Goal: Find contact information

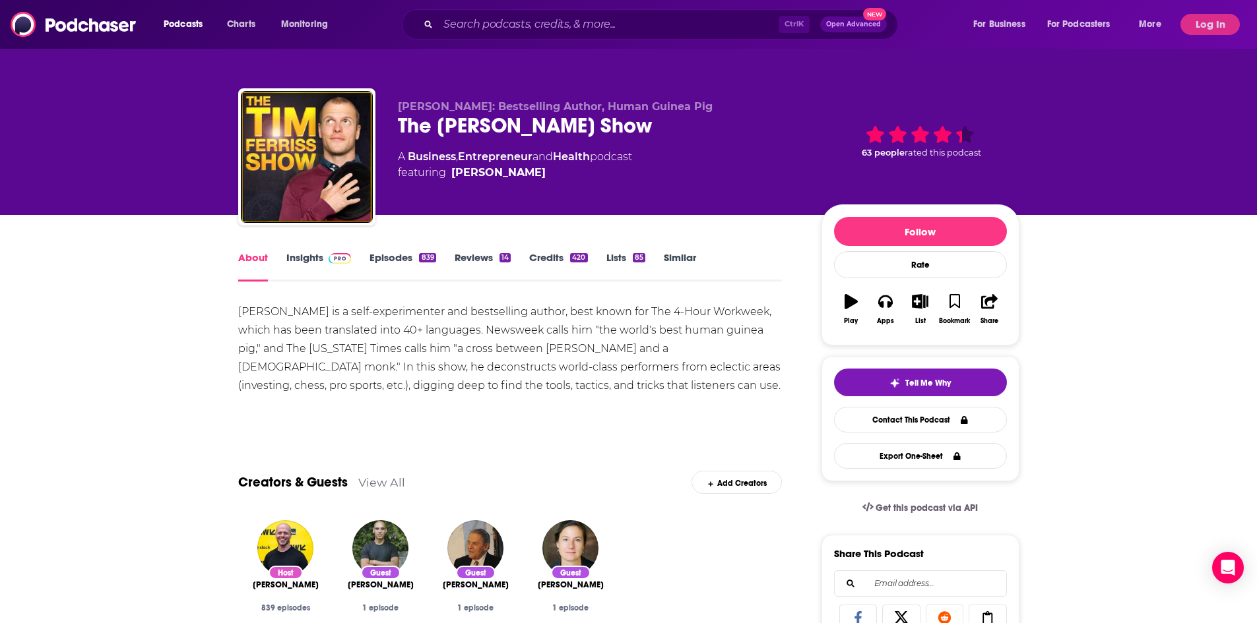
click at [433, 25] on div "Ctrl K Open Advanced New" at bounding box center [650, 24] width 496 height 30
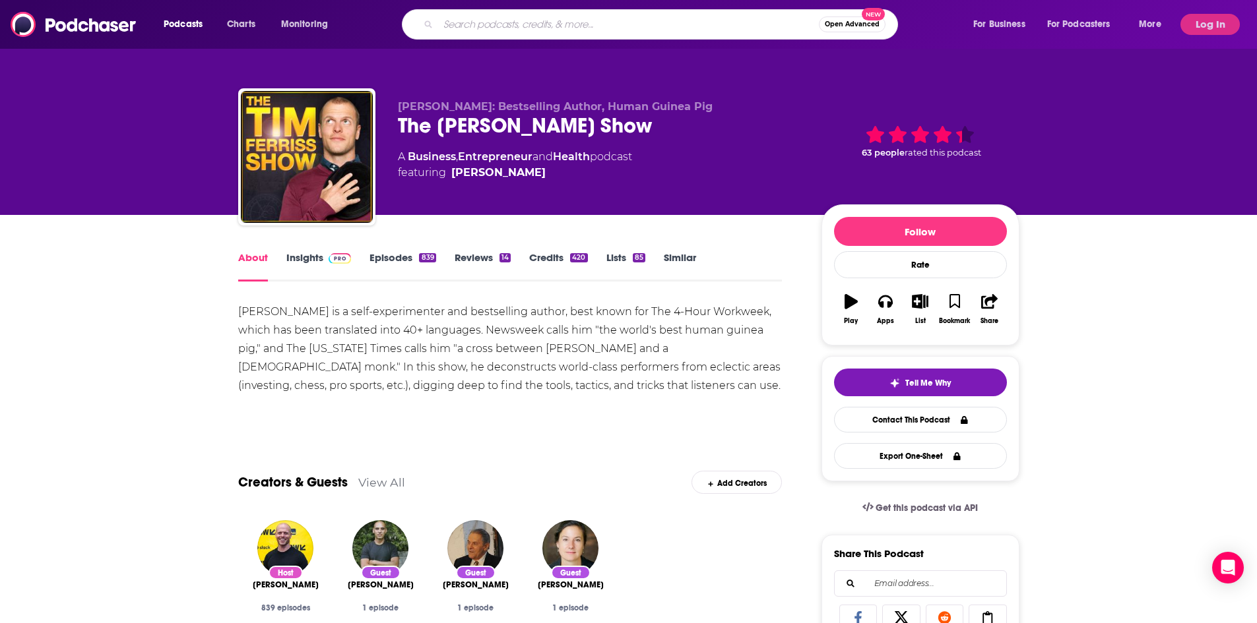
click at [440, 26] on input "Search podcasts, credits, & more..." at bounding box center [628, 24] width 381 height 21
type input "pioneers of AI"
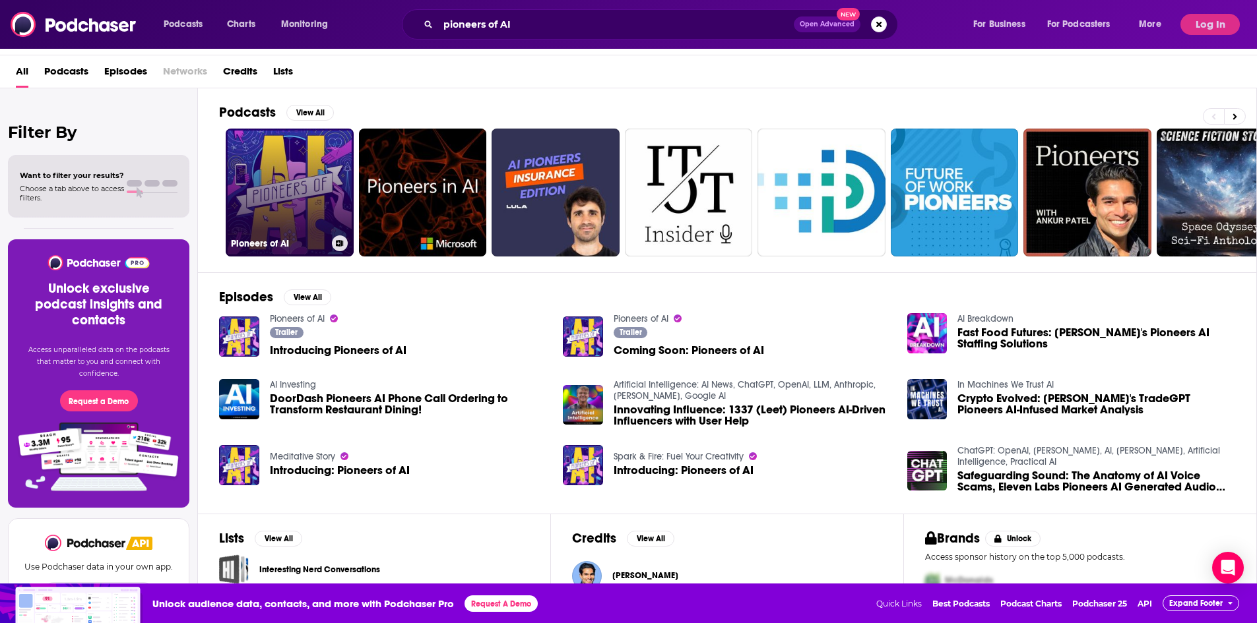
click at [320, 210] on link "Pioneers of AI" at bounding box center [290, 193] width 128 height 128
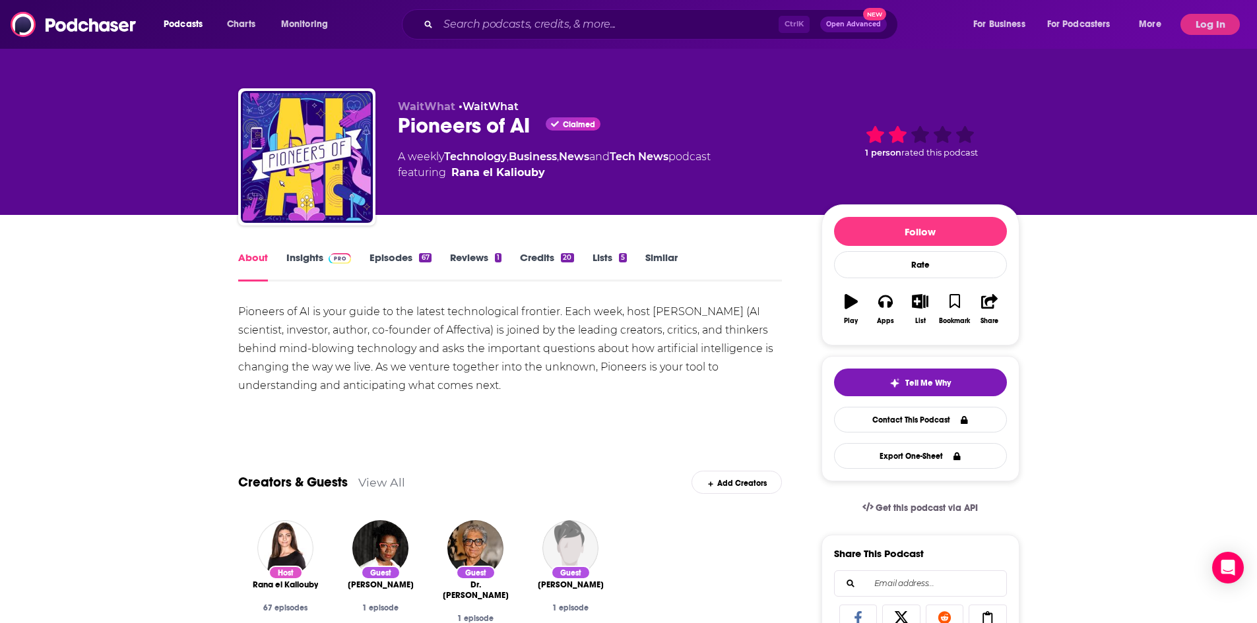
click at [303, 255] on link "Insights" at bounding box center [318, 266] width 65 height 30
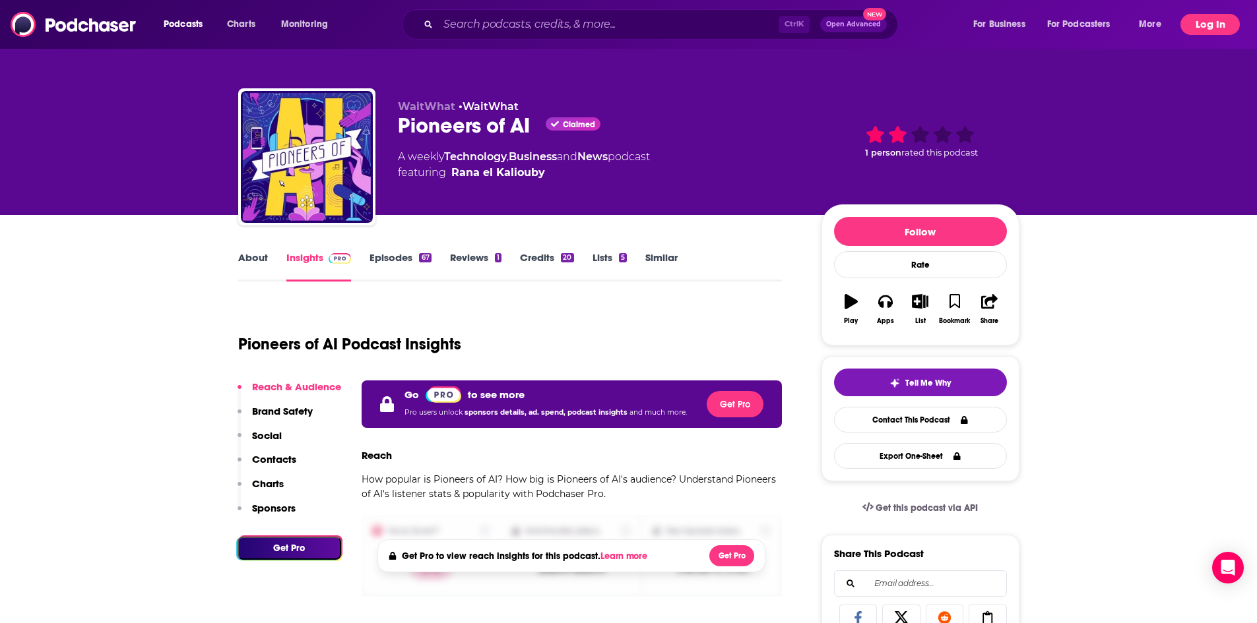
click at [1190, 18] on button "Log In" at bounding box center [1209, 24] width 59 height 21
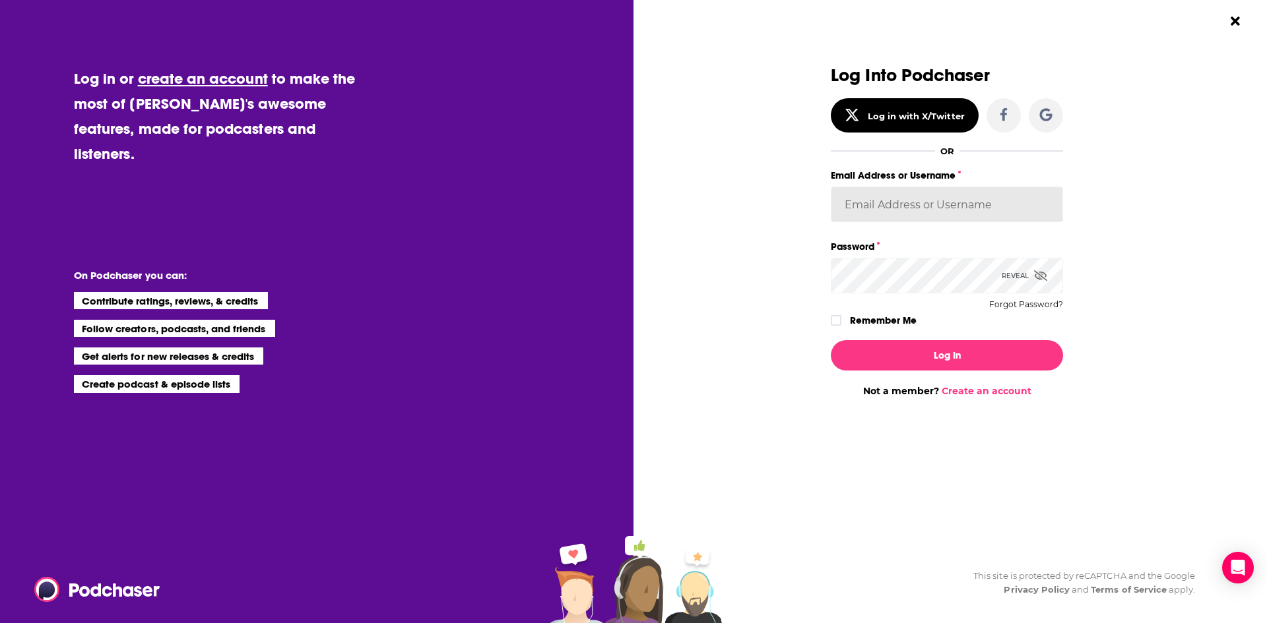
click at [988, 196] on input "Email Address or Username" at bounding box center [947, 205] width 232 height 36
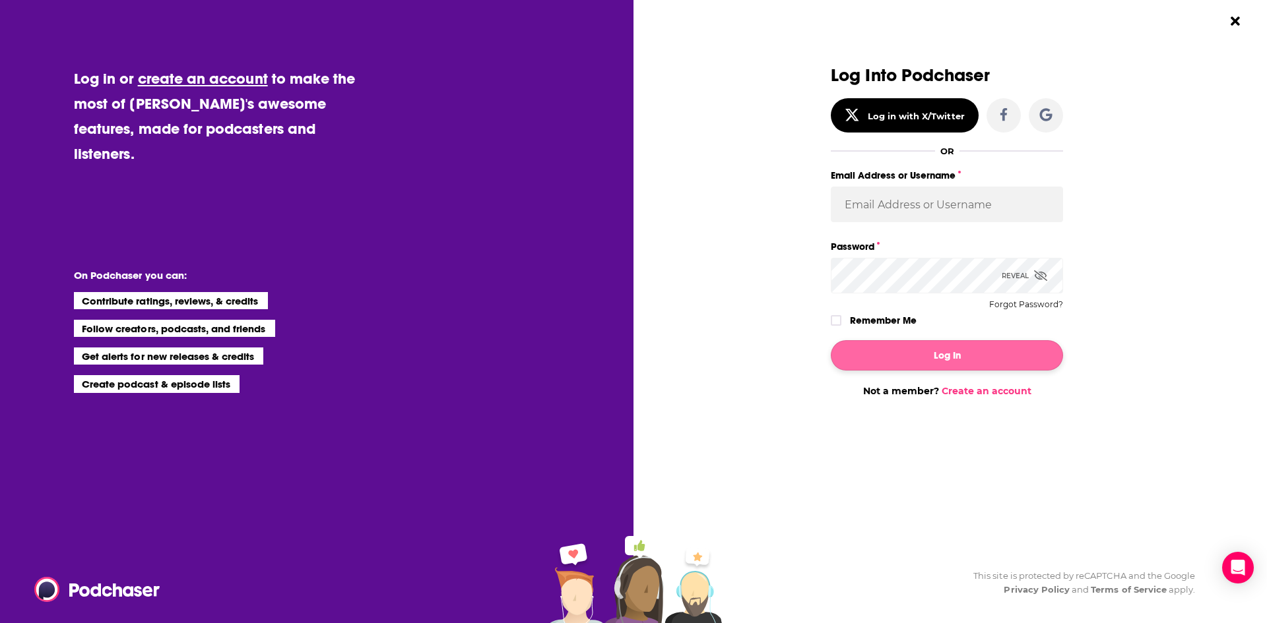
click at [831, 340] on button "Log In" at bounding box center [947, 355] width 232 height 30
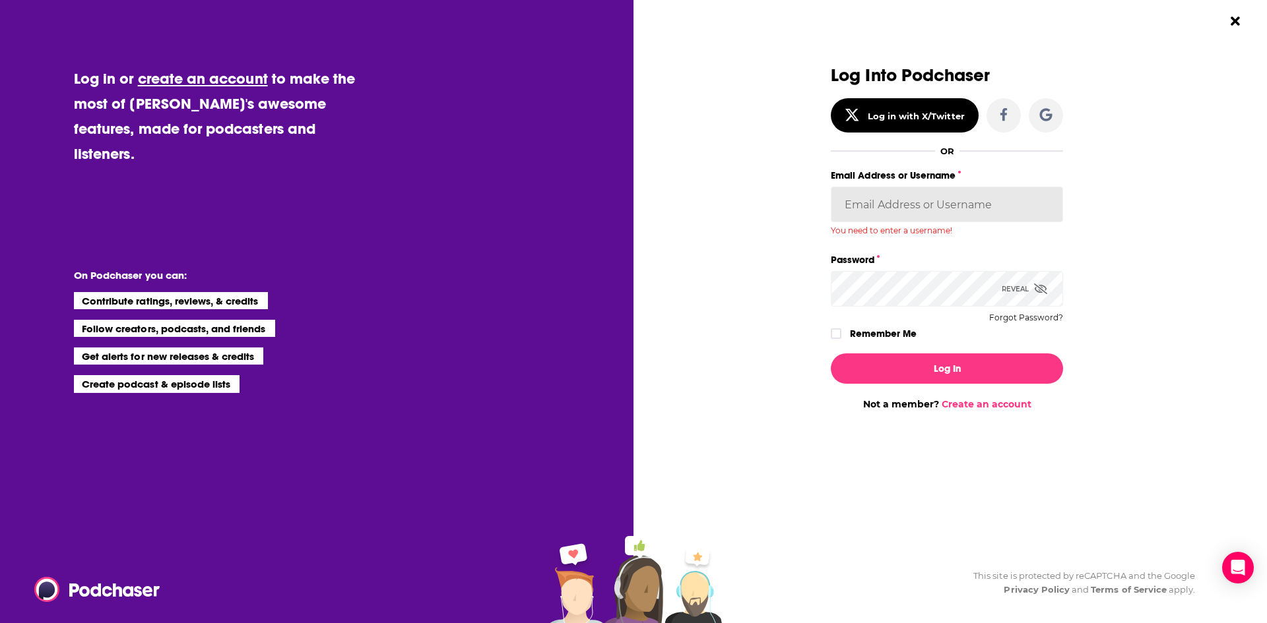
click at [912, 219] on input "Email Address or Username" at bounding box center [947, 205] width 232 height 36
type input "[EMAIL_ADDRESS][PERSON_NAME][DOMAIN_NAME]"
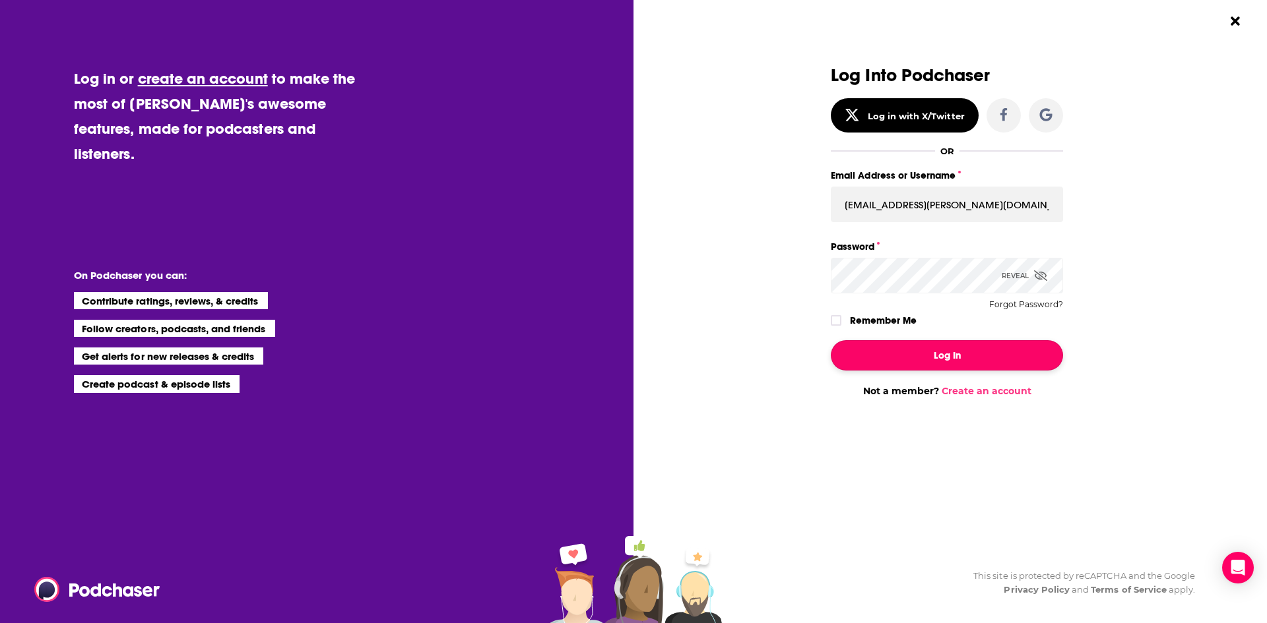
click at [937, 343] on button "Log In" at bounding box center [947, 355] width 232 height 30
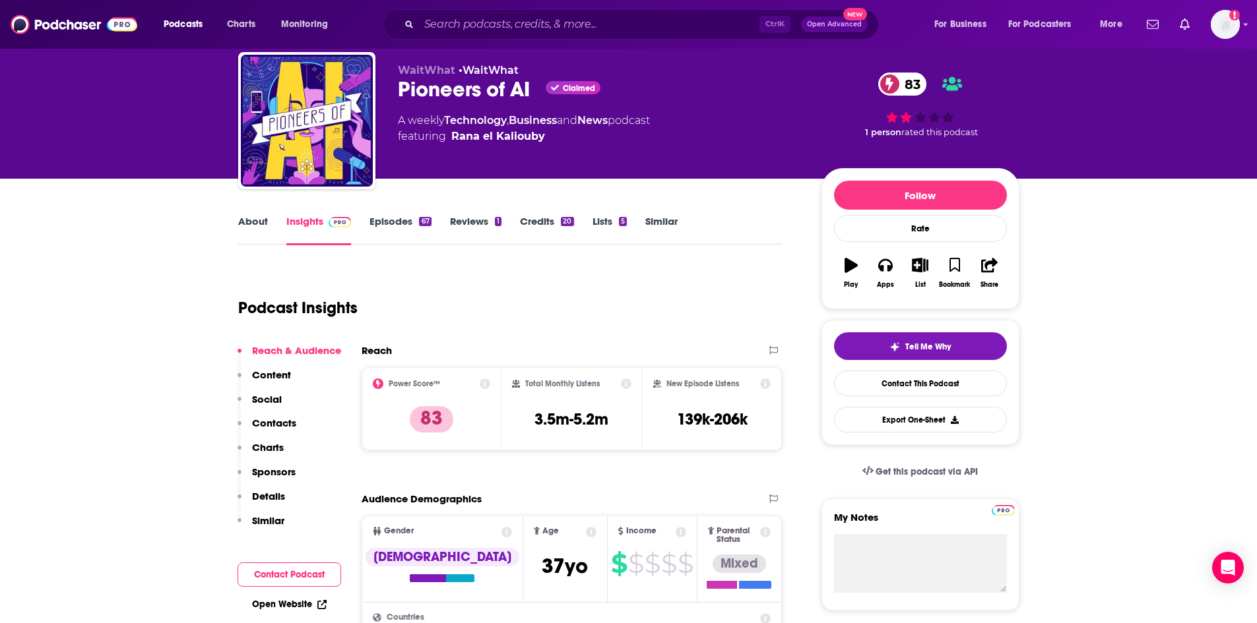
scroll to position [66, 0]
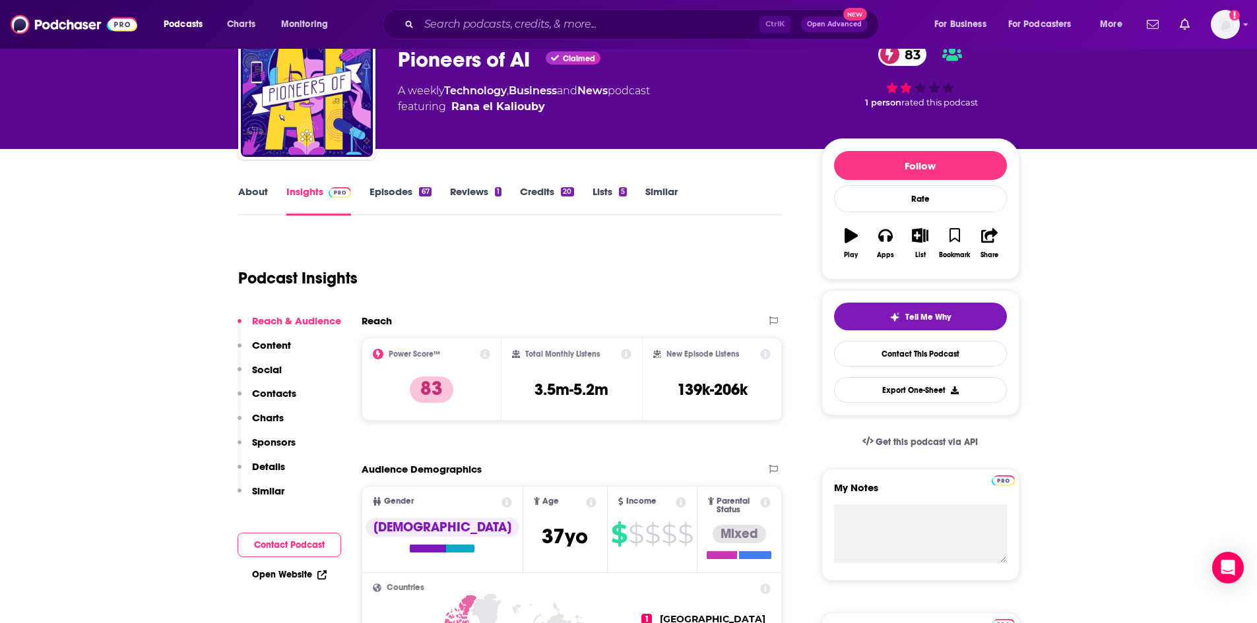
click at [250, 197] on link "About" at bounding box center [253, 200] width 30 height 30
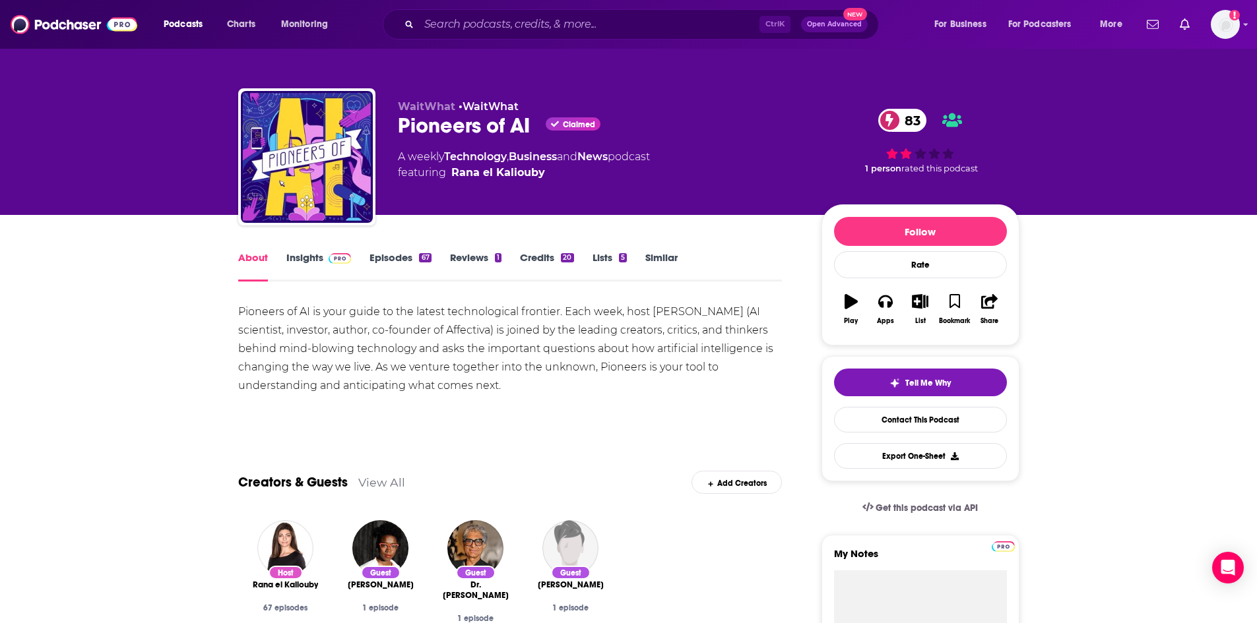
click at [315, 264] on link "Insights" at bounding box center [318, 266] width 65 height 30
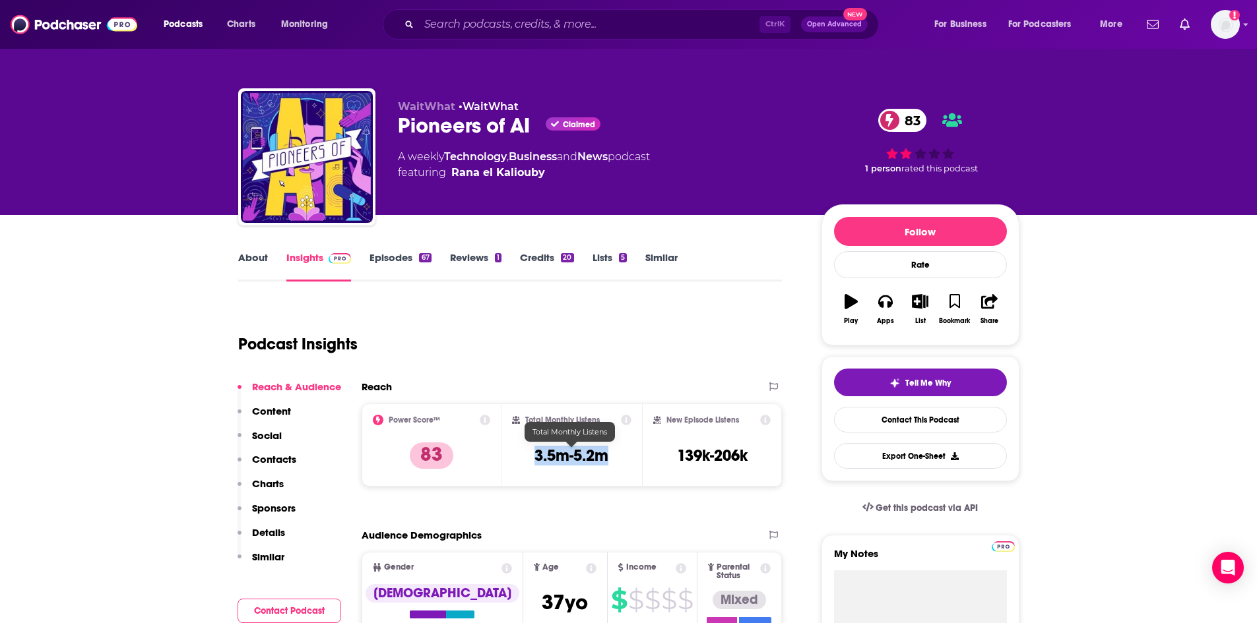
drag, startPoint x: 610, startPoint y: 458, endPoint x: 538, endPoint y: 453, distance: 72.1
click at [538, 453] on div "Total Monthly Listens 3.5m-5.2m" at bounding box center [571, 445] width 119 height 61
copy h3 "3.5m-5.2m"
drag, startPoint x: 726, startPoint y: 455, endPoint x: 675, endPoint y: 451, distance: 50.3
click at [675, 451] on div "New Episode Listens 139k-206k" at bounding box center [712, 445] width 118 height 61
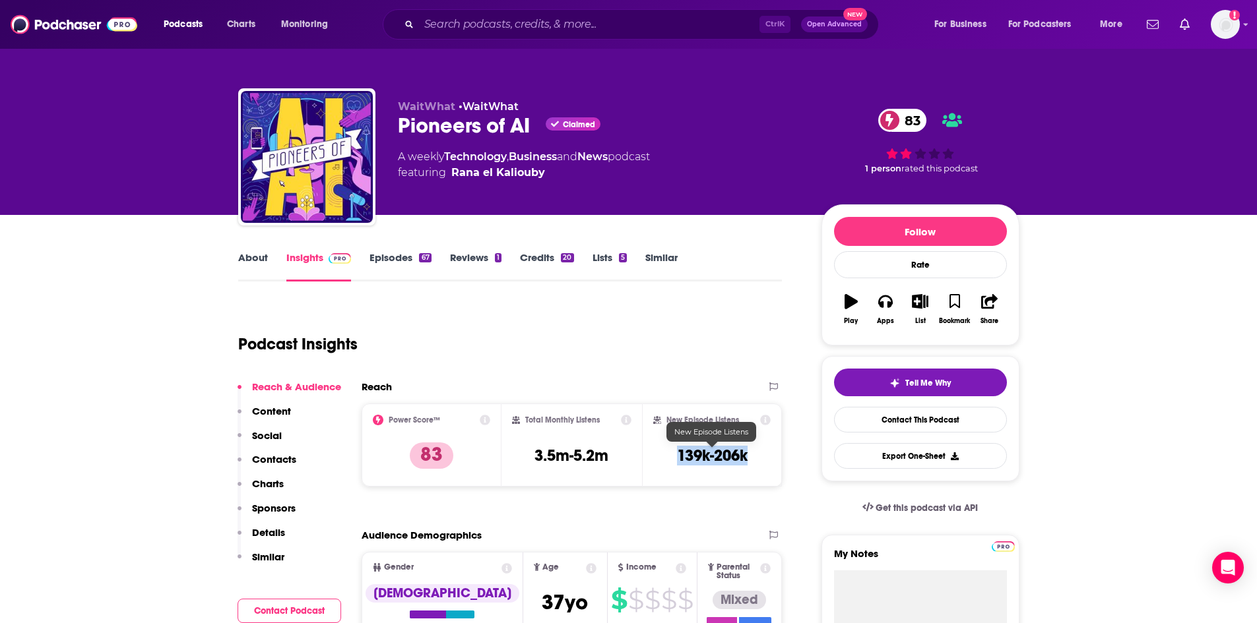
copy h3 "139k-206k"
click at [615, 410] on div "Total Monthly Listens 3.5m-5.2m" at bounding box center [571, 445] width 141 height 83
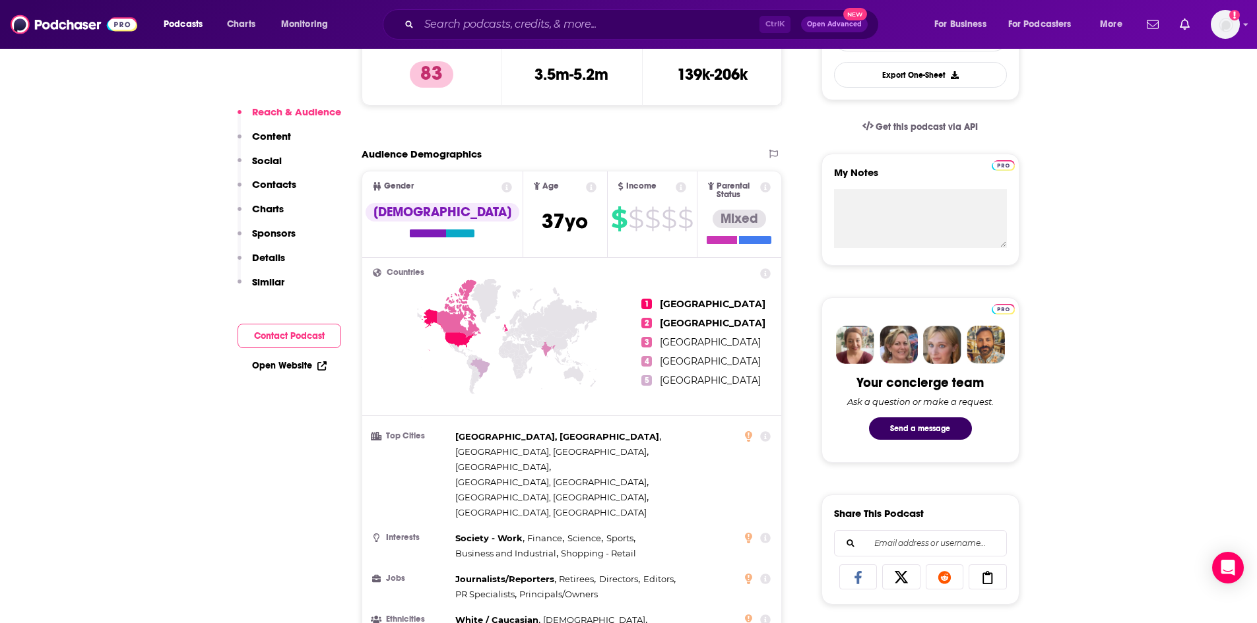
scroll to position [396, 0]
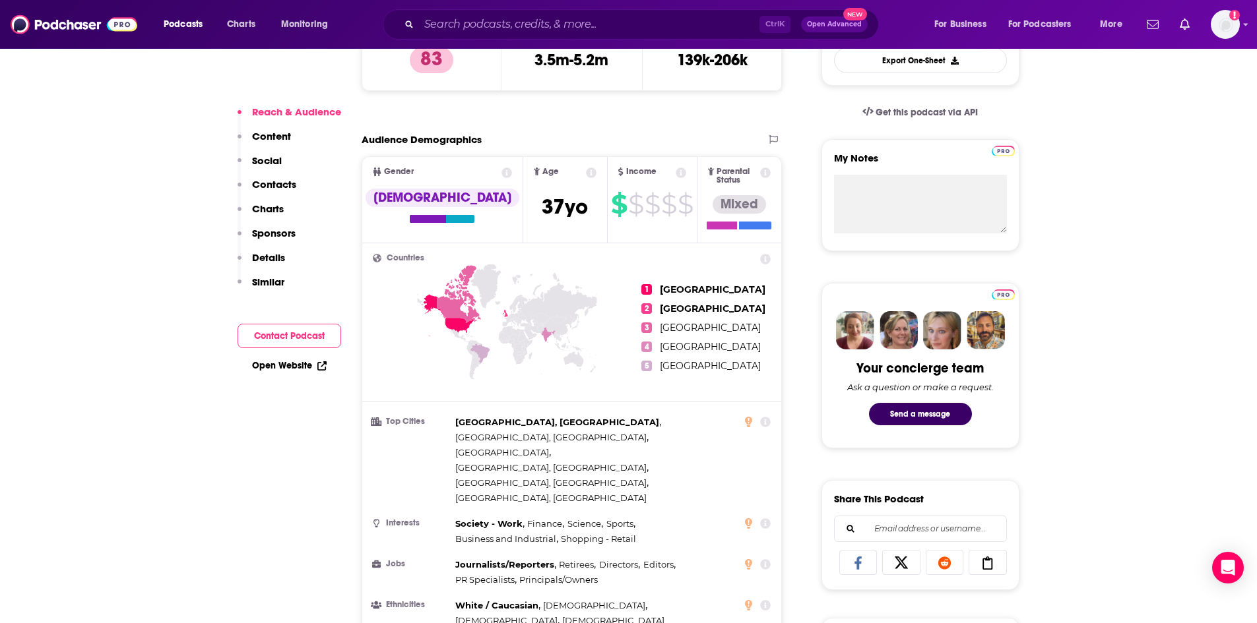
click at [267, 135] on p "Content" at bounding box center [271, 136] width 39 height 13
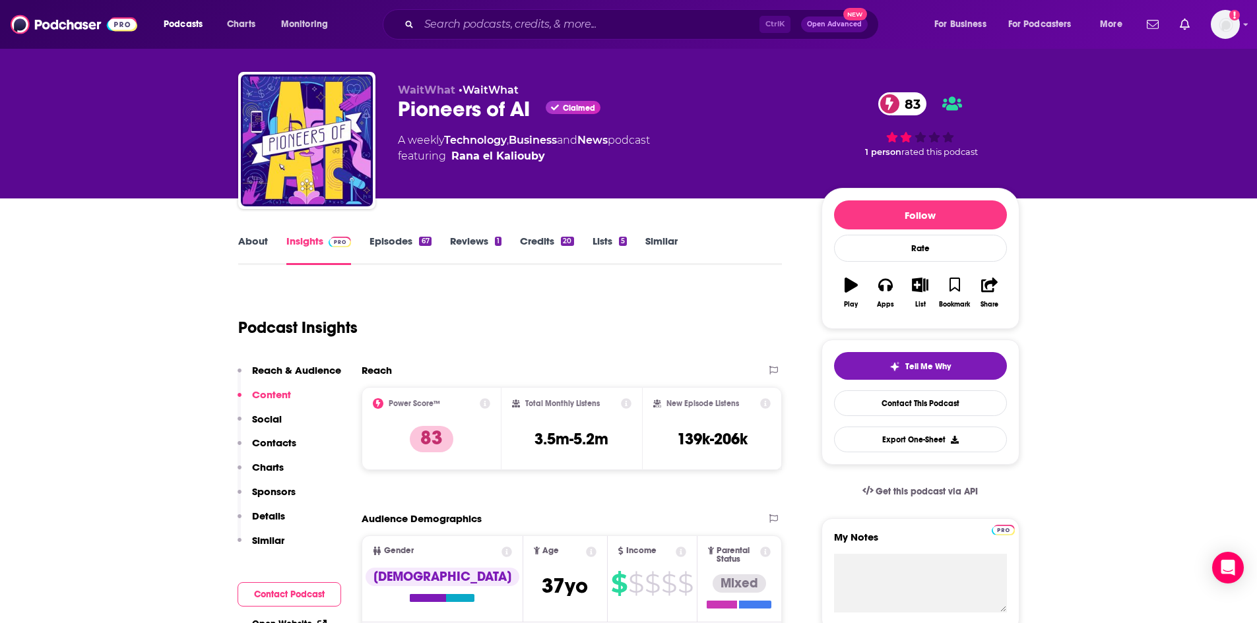
scroll to position [0, 0]
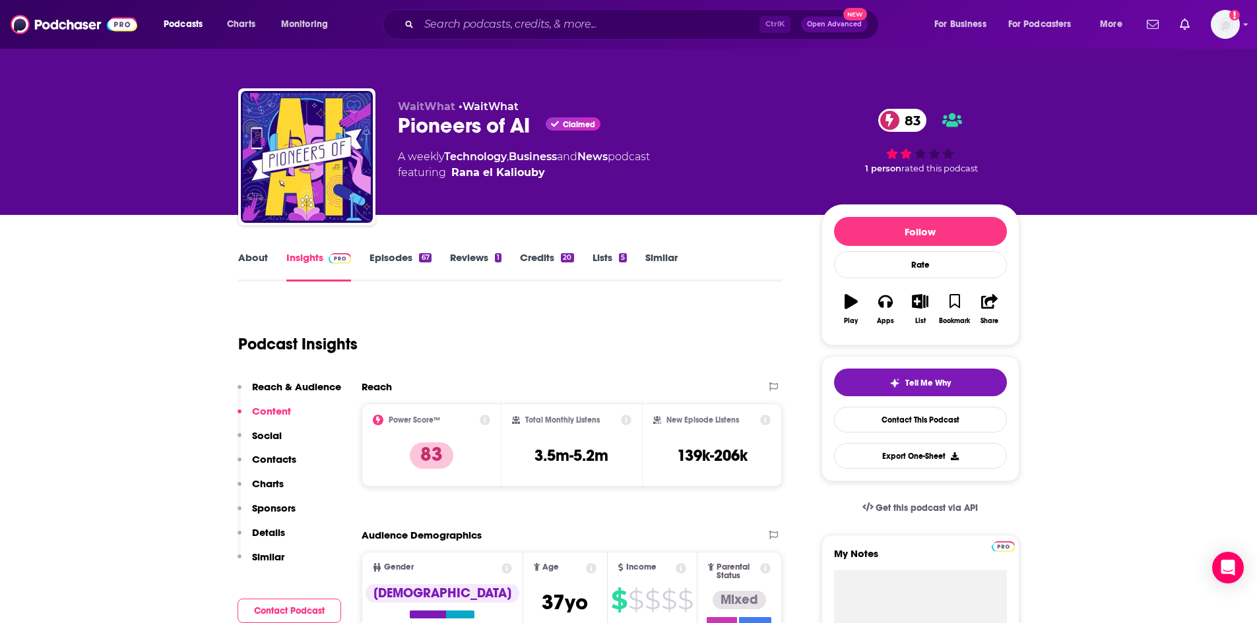
click at [261, 256] on link "About" at bounding box center [253, 266] width 30 height 30
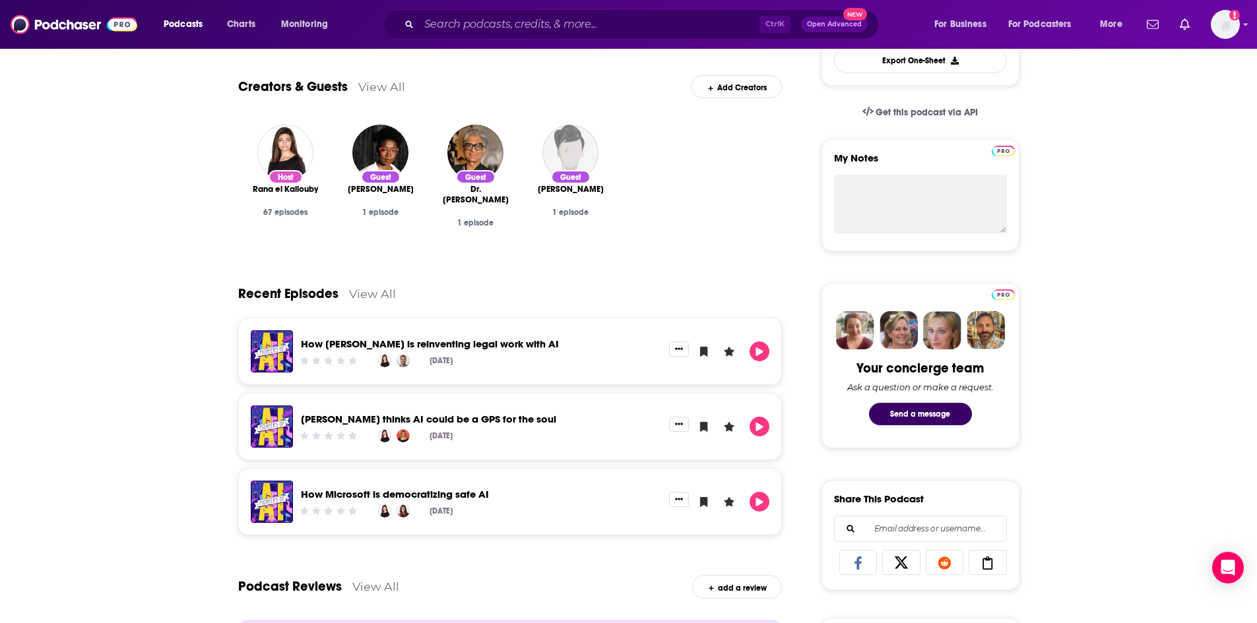
scroll to position [264, 0]
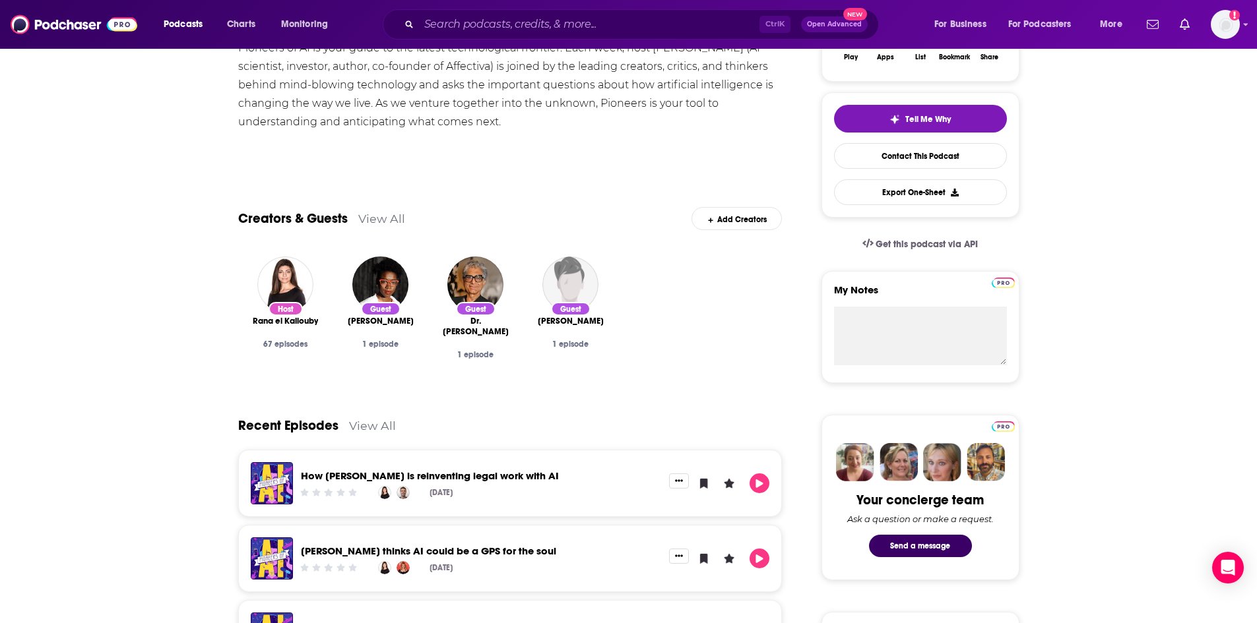
click at [377, 221] on link "View All" at bounding box center [381, 219] width 47 height 14
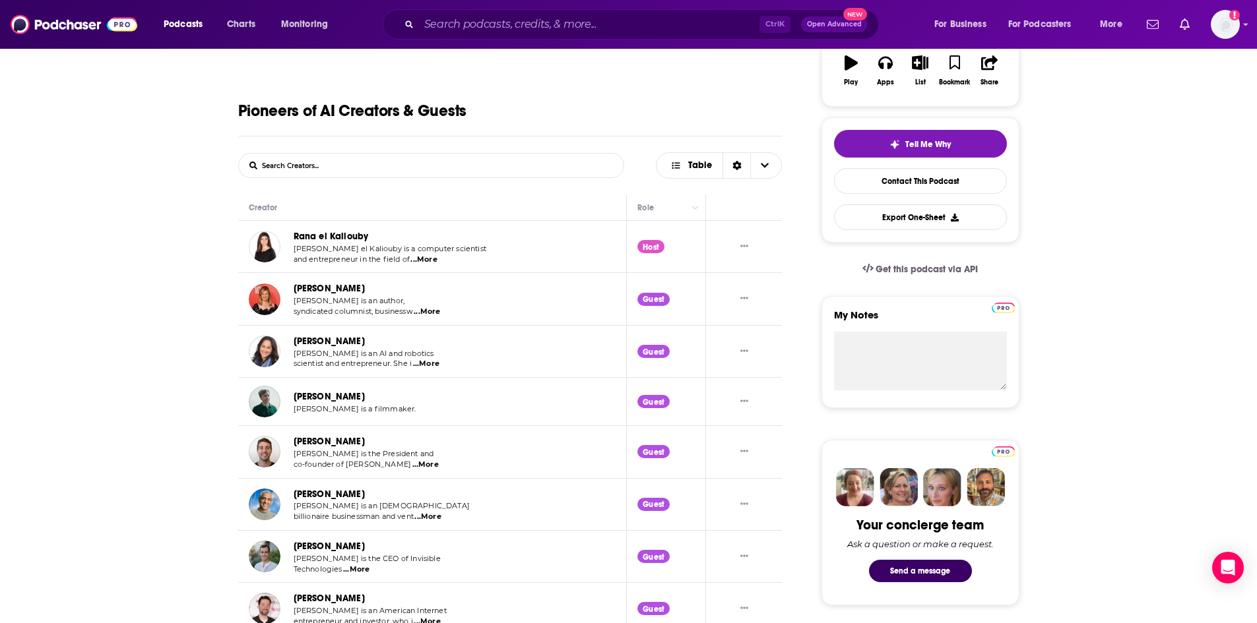
scroll to position [249, 0]
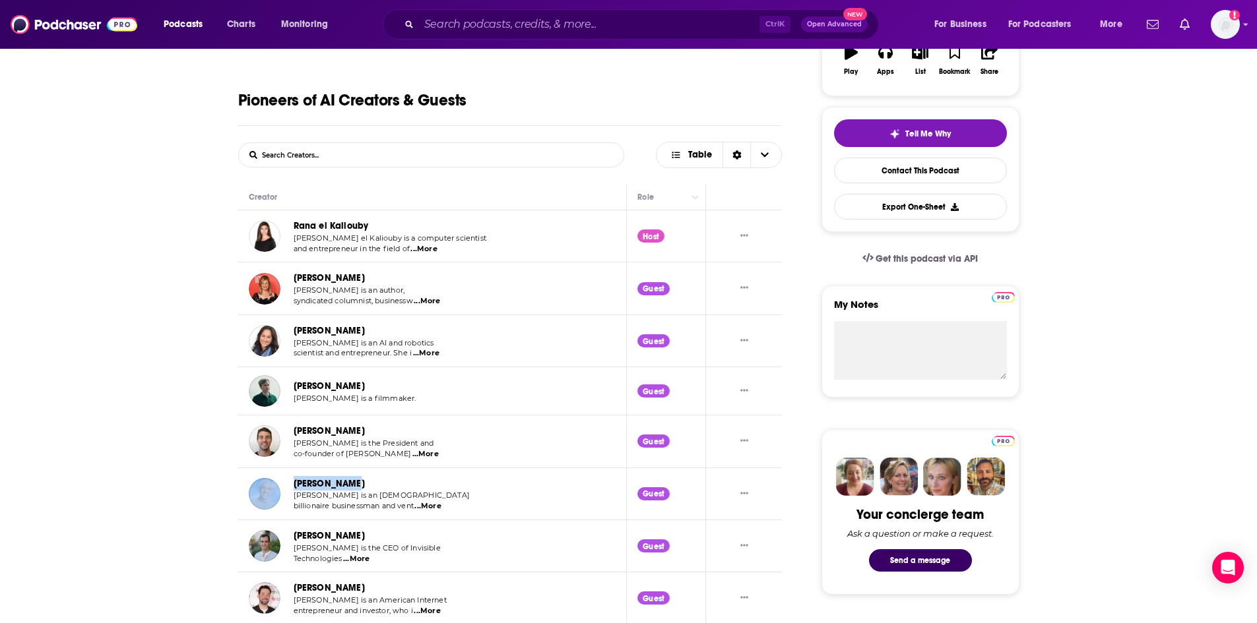
drag, startPoint x: 354, startPoint y: 484, endPoint x: 282, endPoint y: 487, distance: 72.0
click at [282, 487] on div "[PERSON_NAME] [PERSON_NAME] is an [DEMOGRAPHIC_DATA] billionaire businessman an…" at bounding box center [360, 494] width 222 height 36
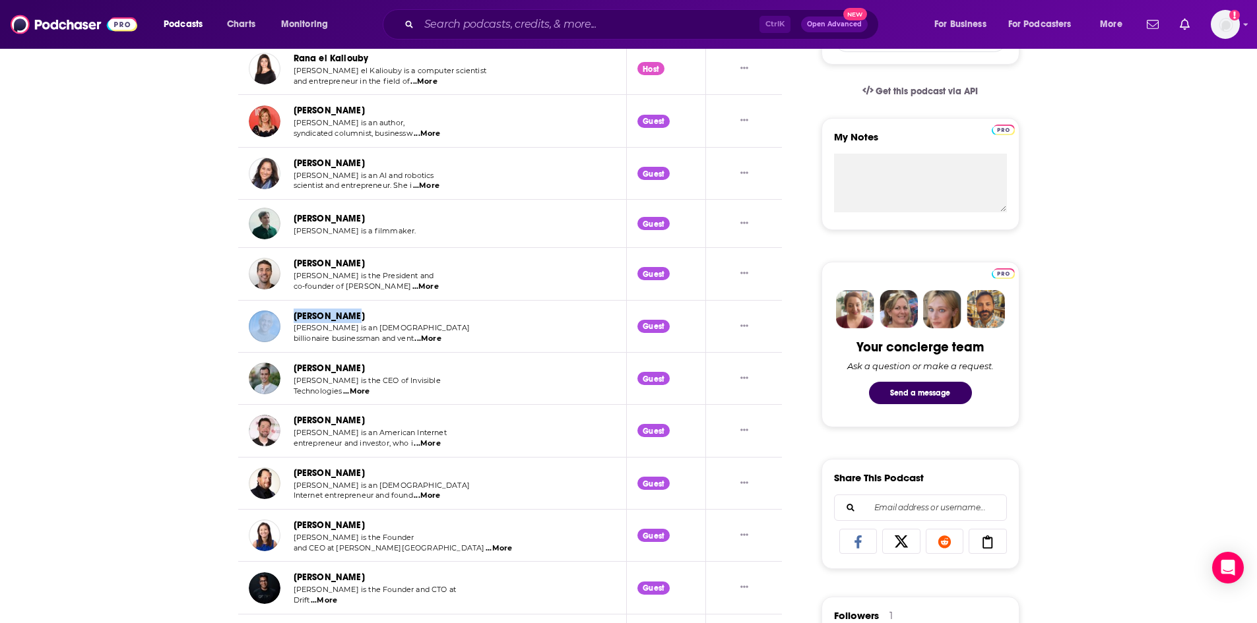
scroll to position [579, 0]
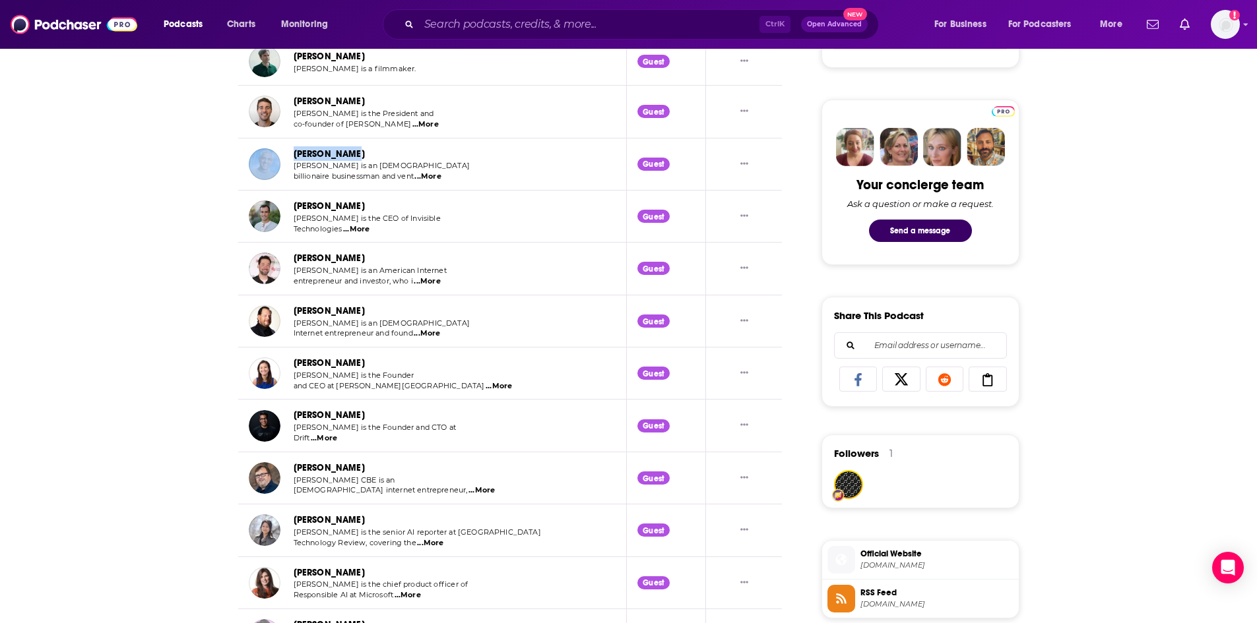
copy div "[PERSON_NAME]"
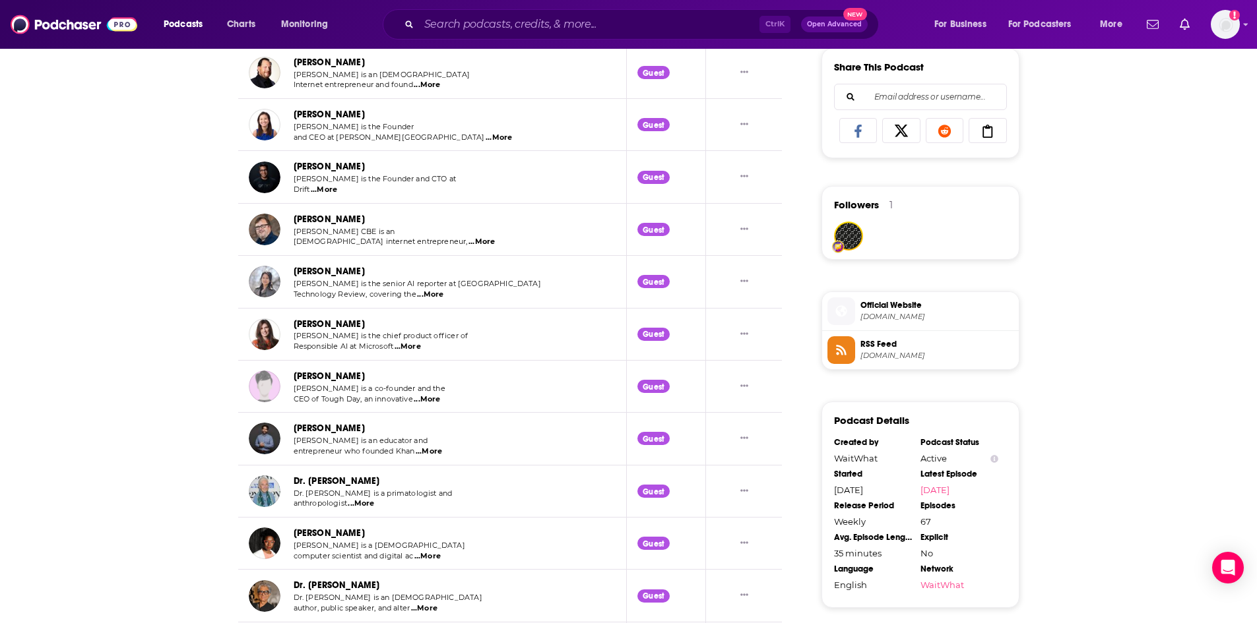
scroll to position [909, 0]
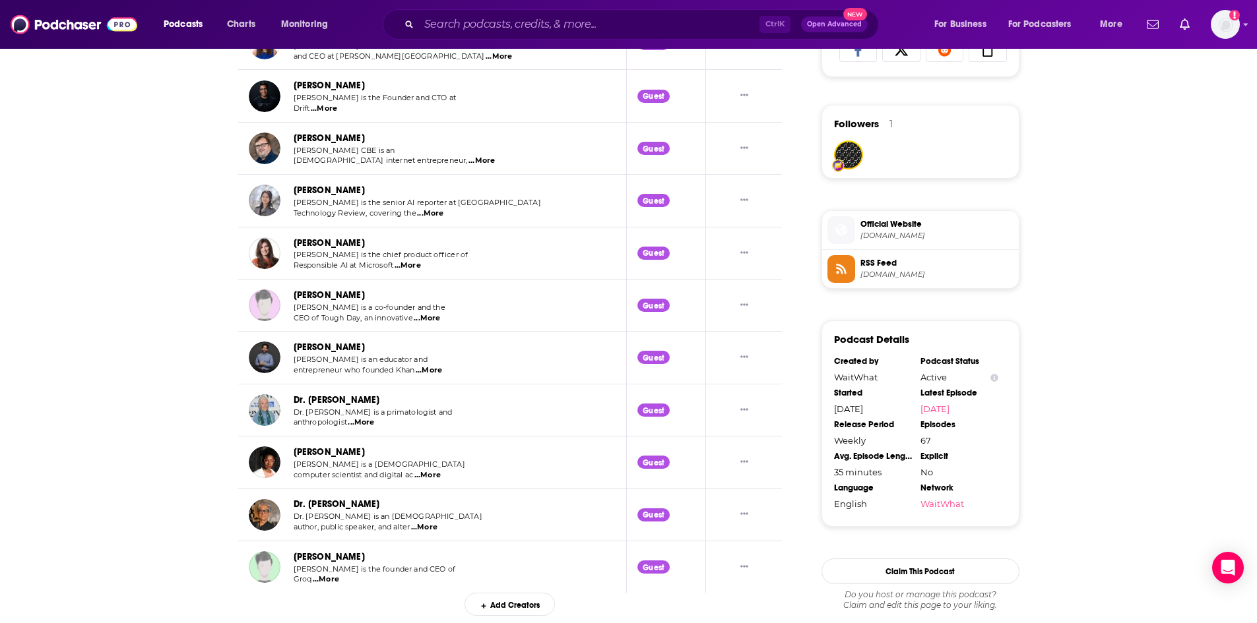
click at [332, 138] on link "[PERSON_NAME]" at bounding box center [329, 138] width 71 height 11
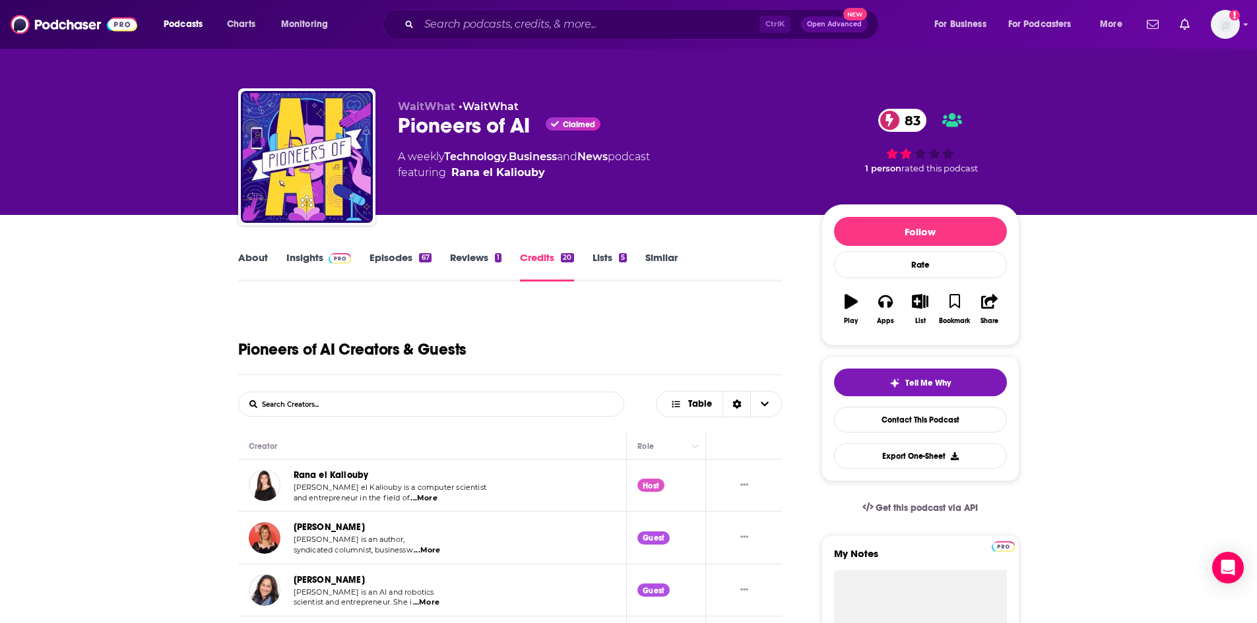
click at [257, 259] on link "About" at bounding box center [253, 266] width 30 height 30
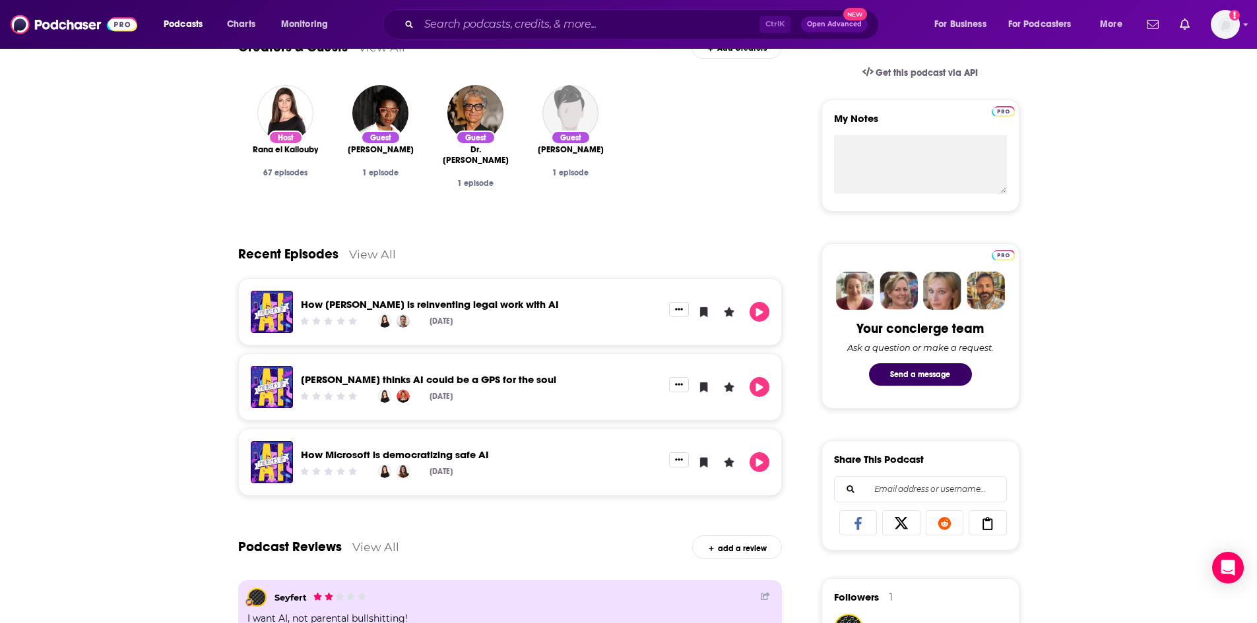
scroll to position [132, 0]
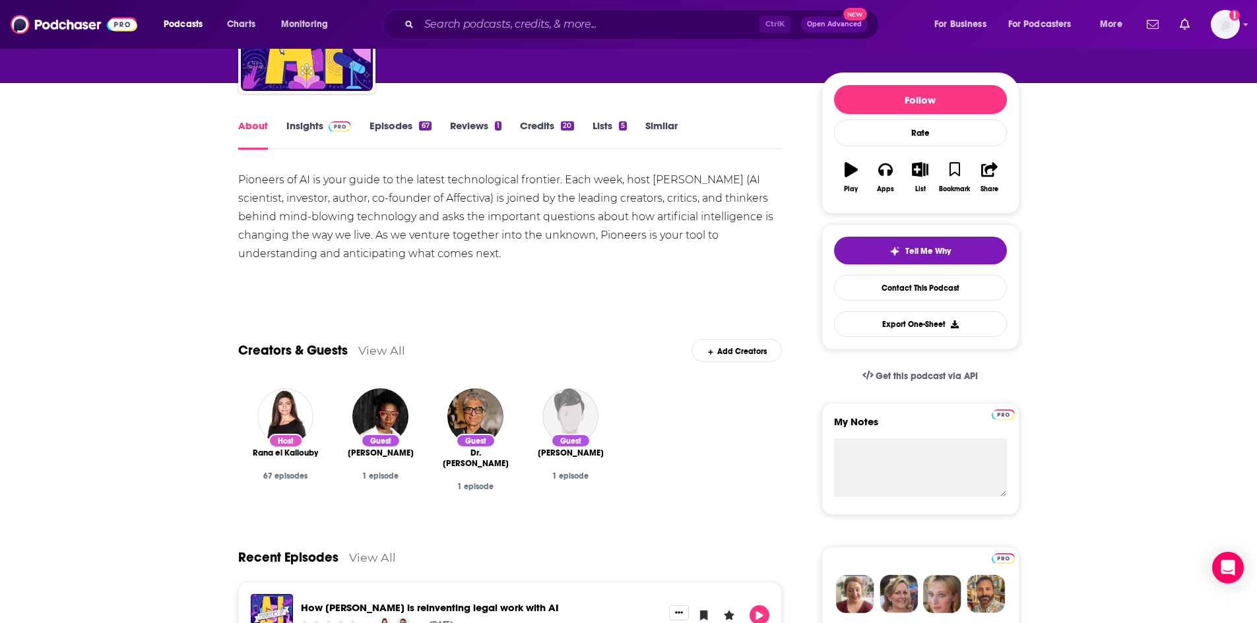
click at [297, 124] on link "Insights" at bounding box center [318, 134] width 65 height 30
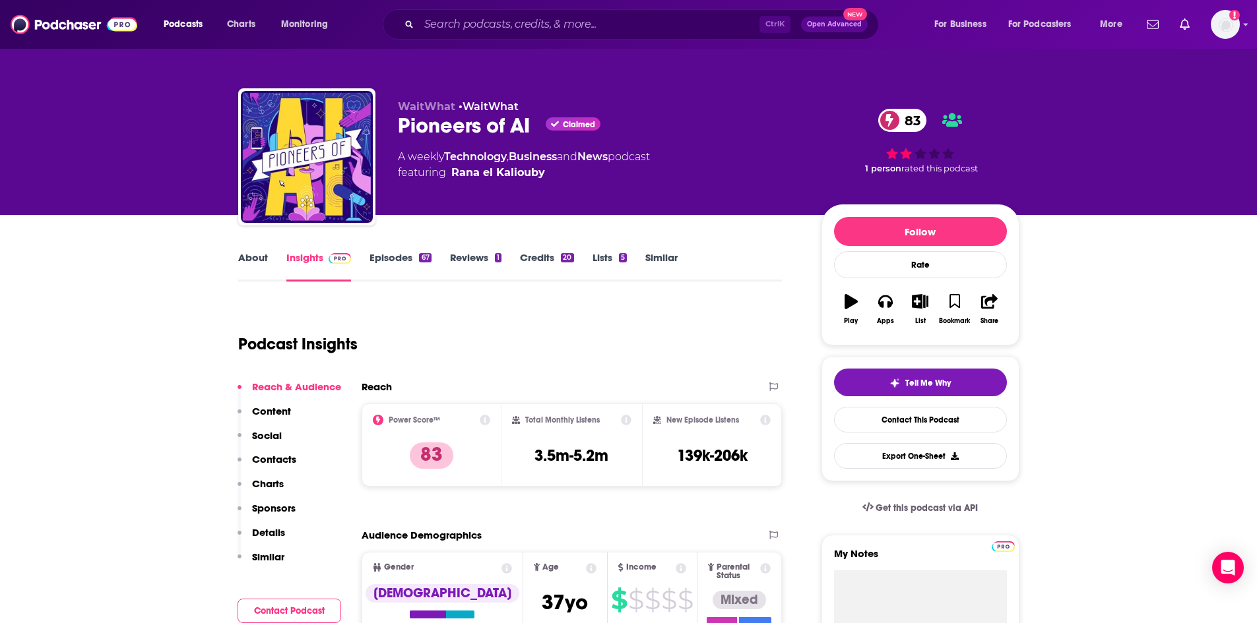
click at [282, 460] on p "Contacts" at bounding box center [274, 459] width 44 height 13
click at [287, 462] on p "Contacts" at bounding box center [274, 459] width 44 height 13
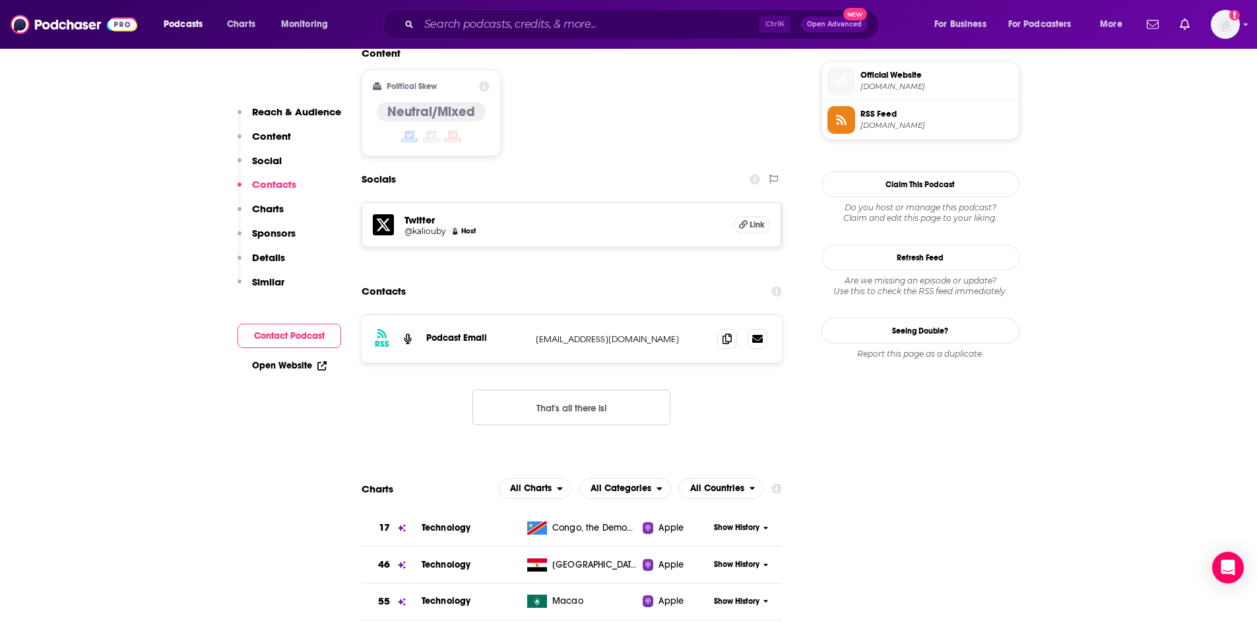
scroll to position [1071, 0]
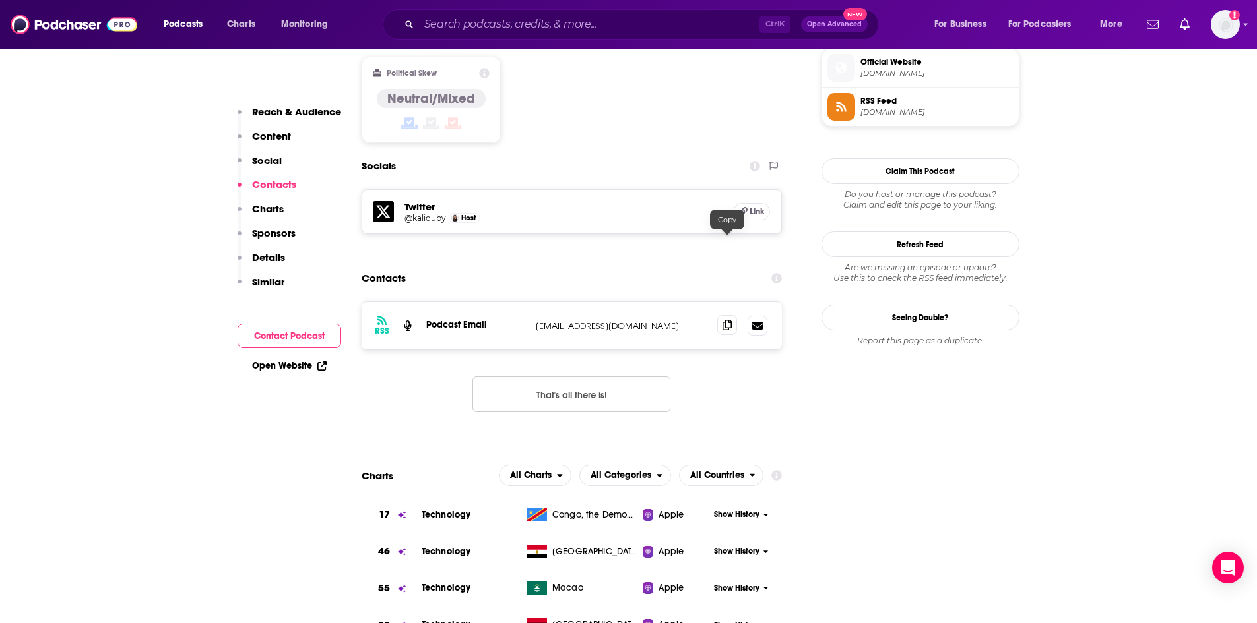
click at [728, 320] on icon at bounding box center [726, 325] width 9 height 11
click at [439, 24] on input "Search podcasts, credits, & more..." at bounding box center [589, 24] width 340 height 21
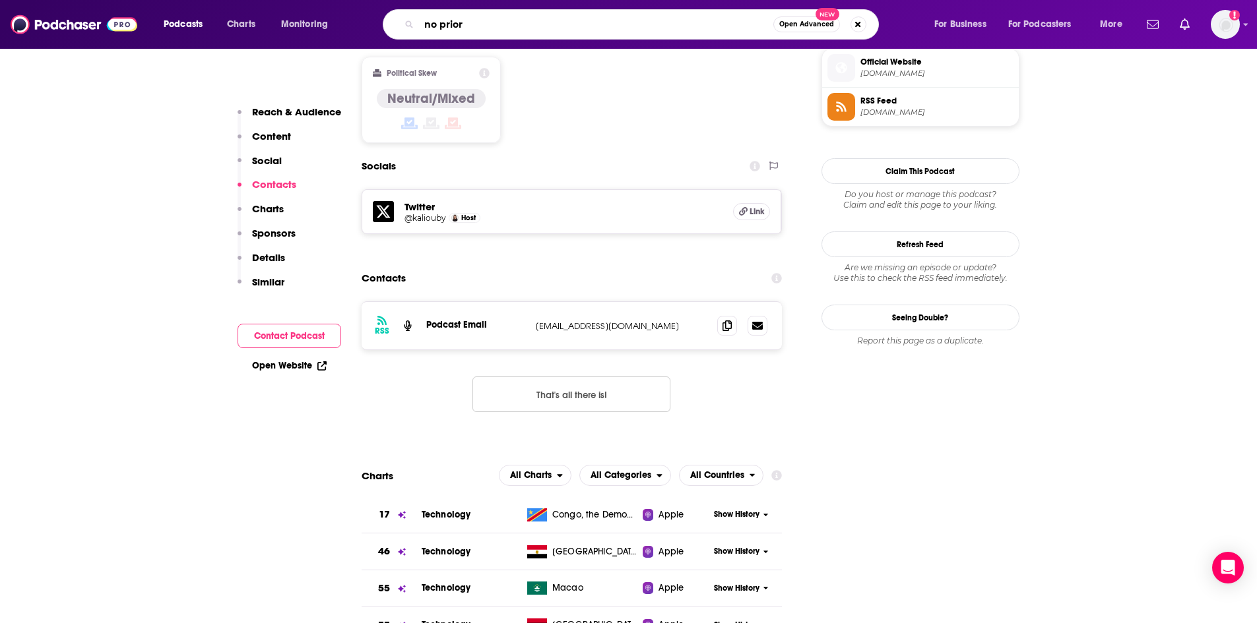
type input "no priors"
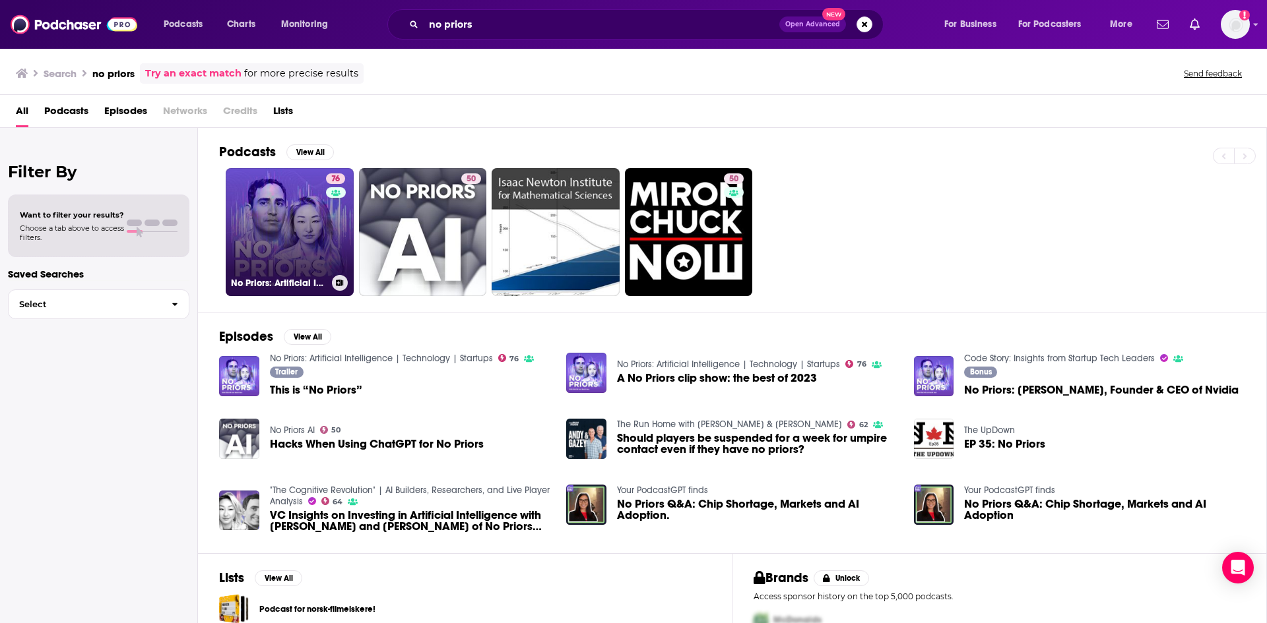
click at [298, 245] on link "76 No Priors: Artificial Intelligence | Technology | Startups" at bounding box center [290, 232] width 128 height 128
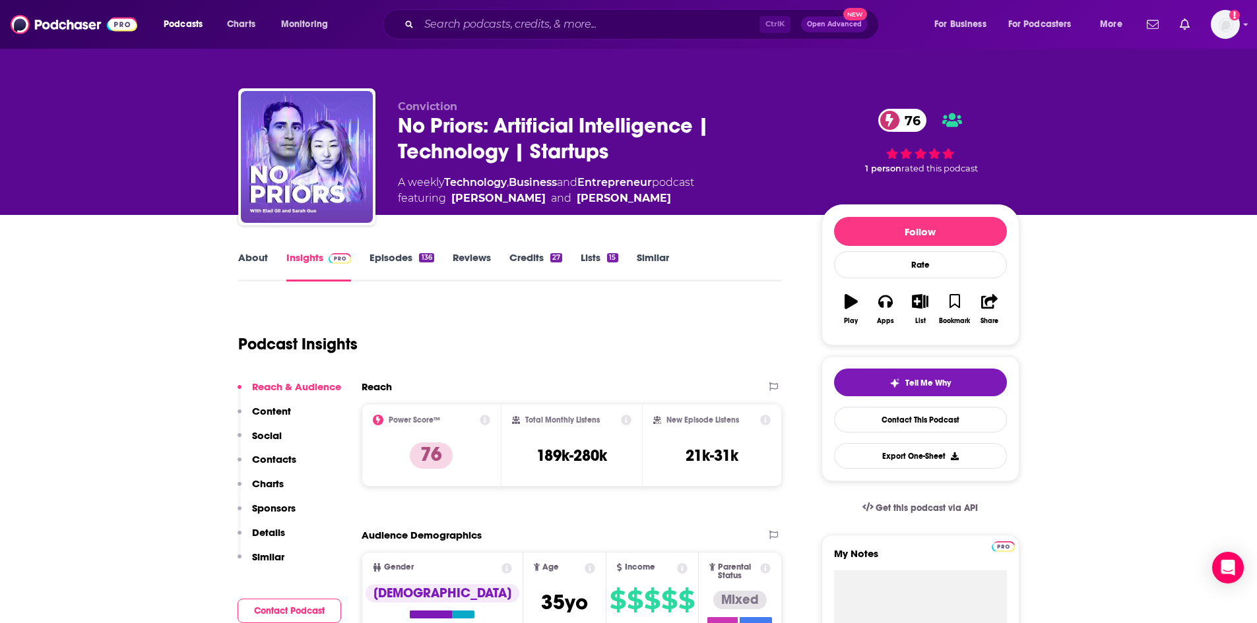
click at [282, 458] on p "Contacts" at bounding box center [274, 459] width 44 height 13
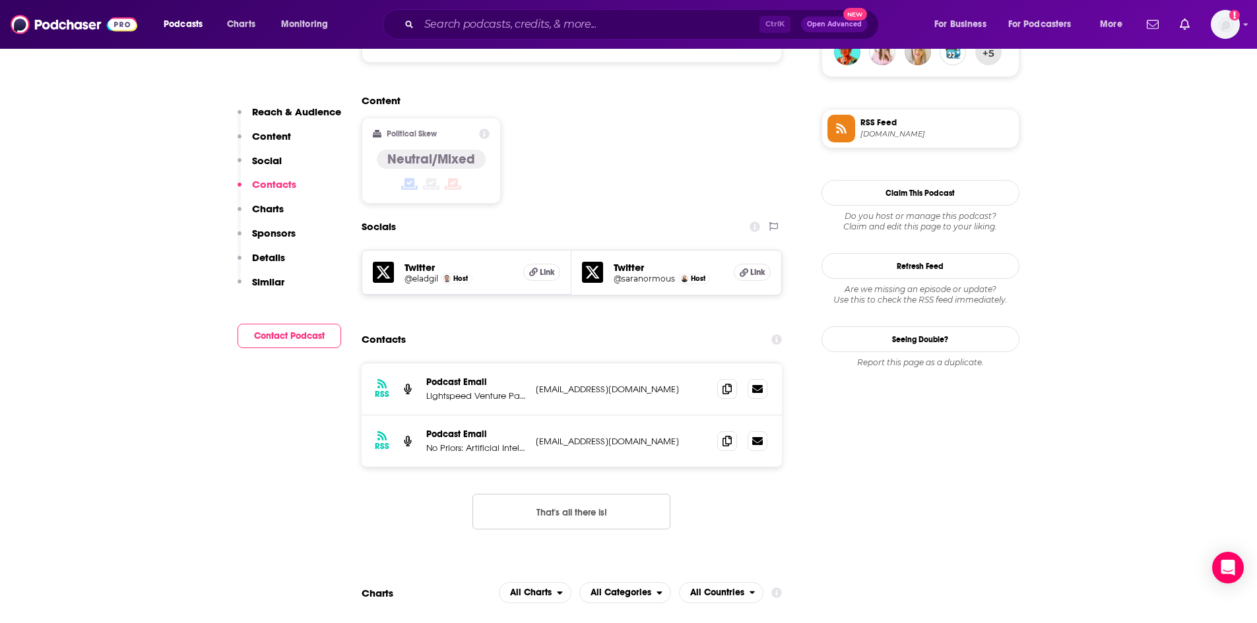
scroll to position [1072, 0]
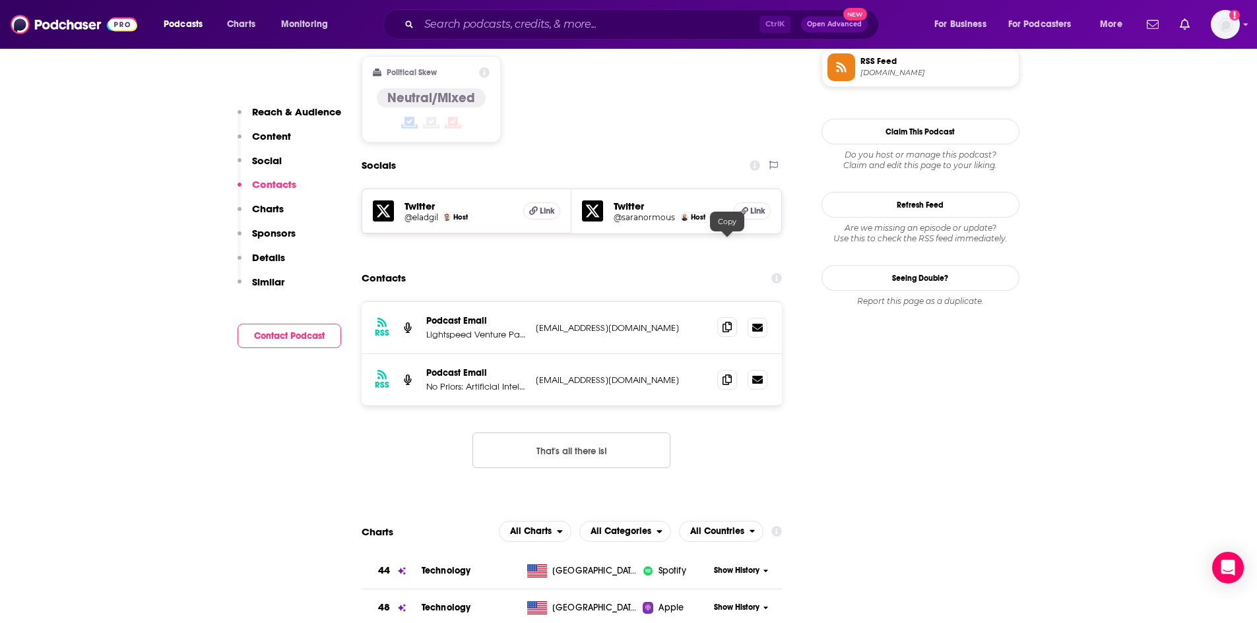
click at [726, 322] on icon at bounding box center [726, 327] width 9 height 11
click at [724, 374] on icon at bounding box center [726, 379] width 9 height 11
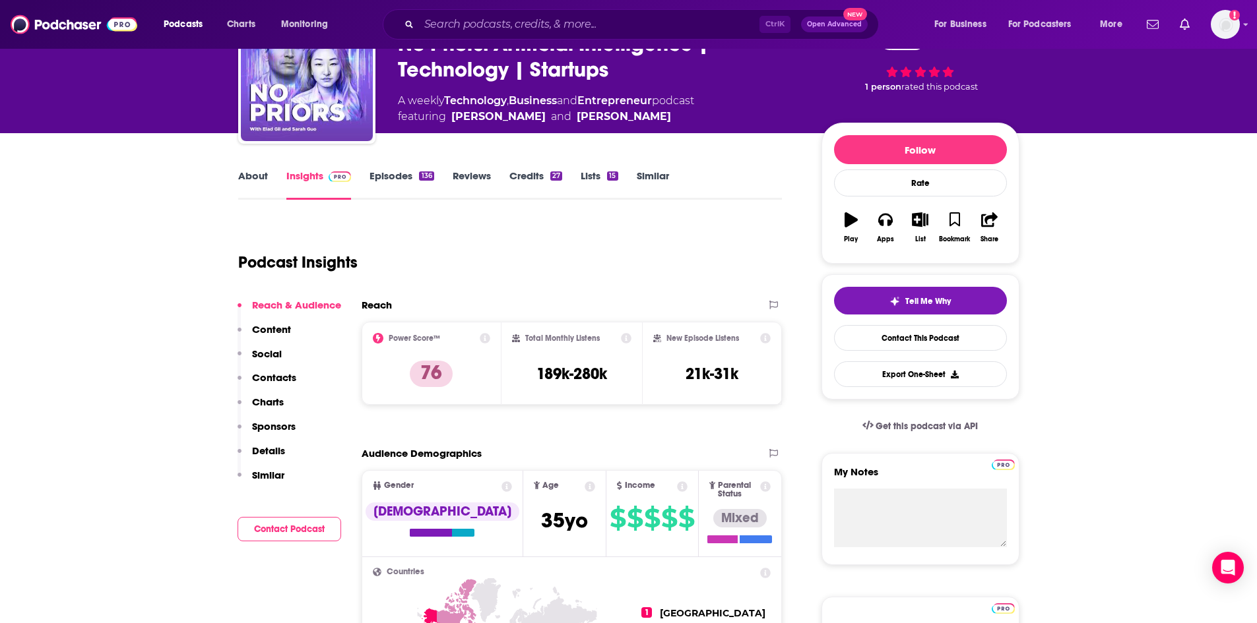
scroll to position [0, 0]
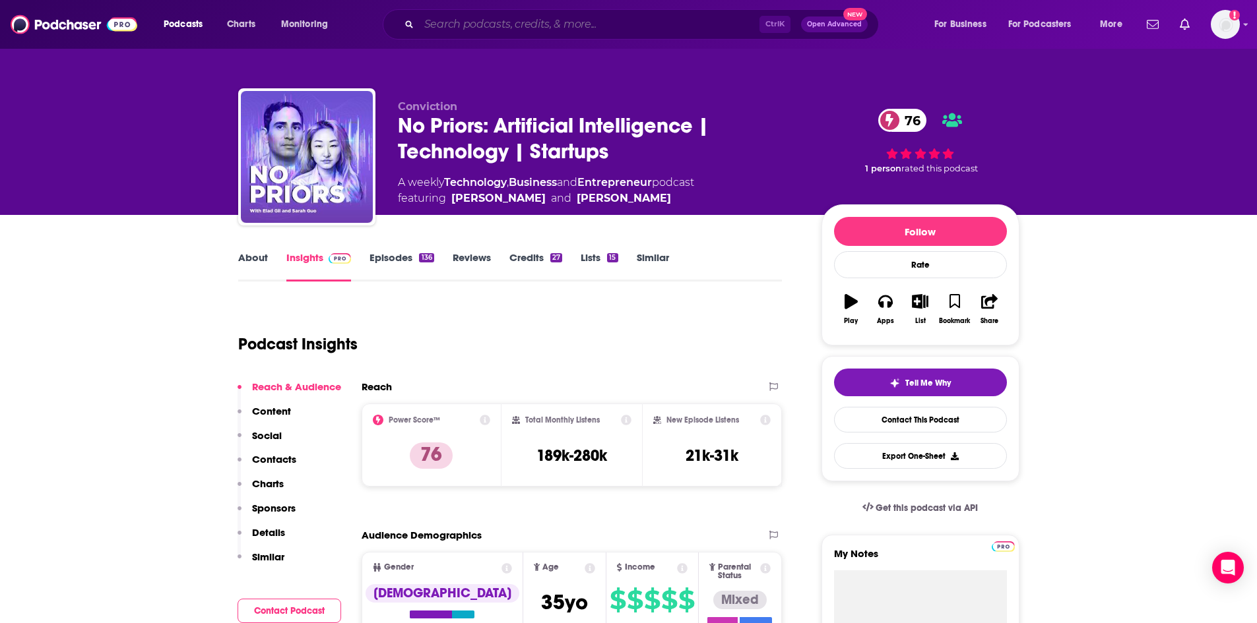
click at [438, 24] on input "Search podcasts, credits, & more..." at bounding box center [589, 24] width 340 height 21
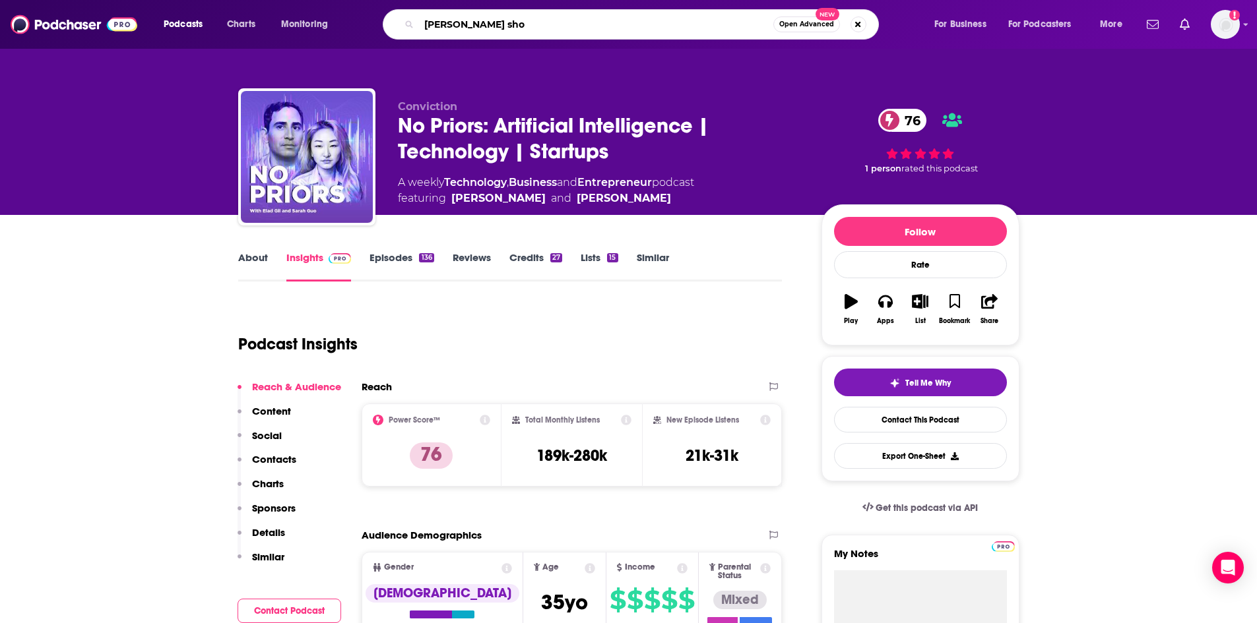
type input "[PERSON_NAME] show"
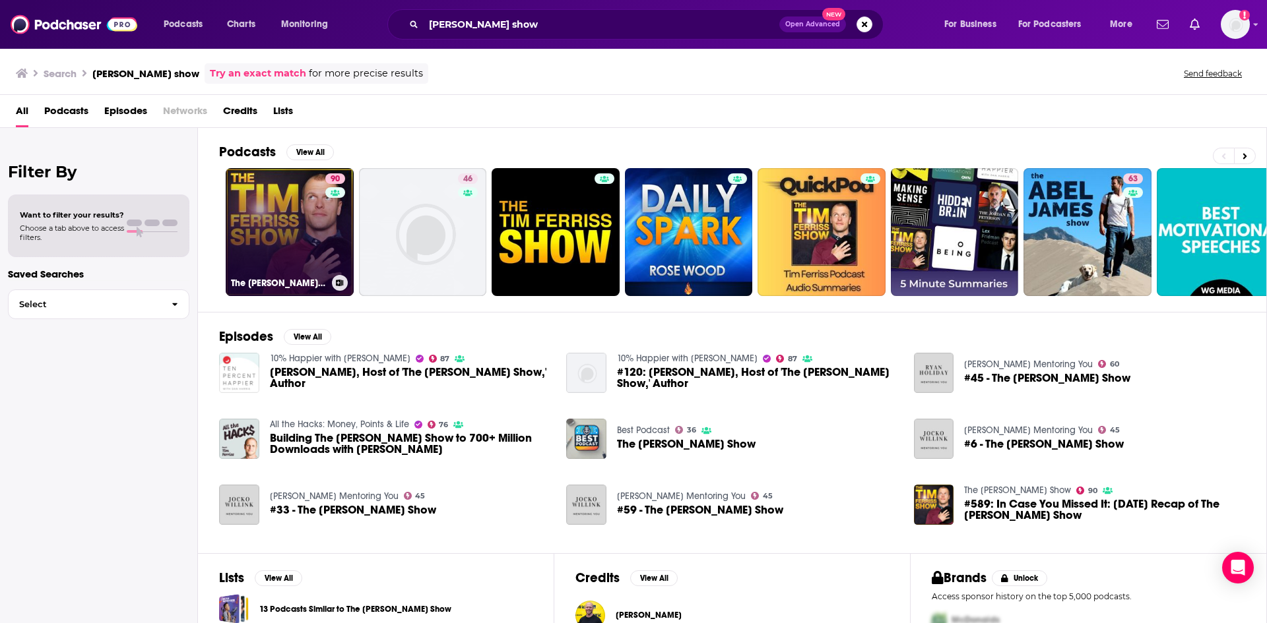
click at [313, 245] on link "90 The [PERSON_NAME] Show" at bounding box center [290, 232] width 128 height 128
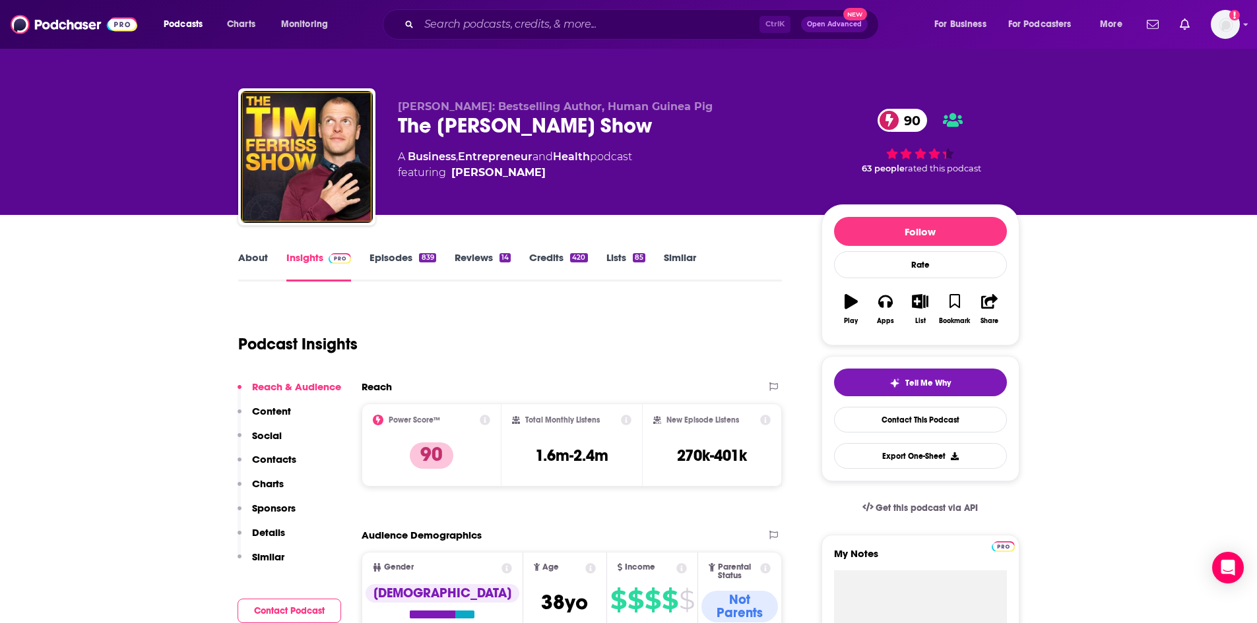
click at [276, 458] on p "Contacts" at bounding box center [274, 459] width 44 height 13
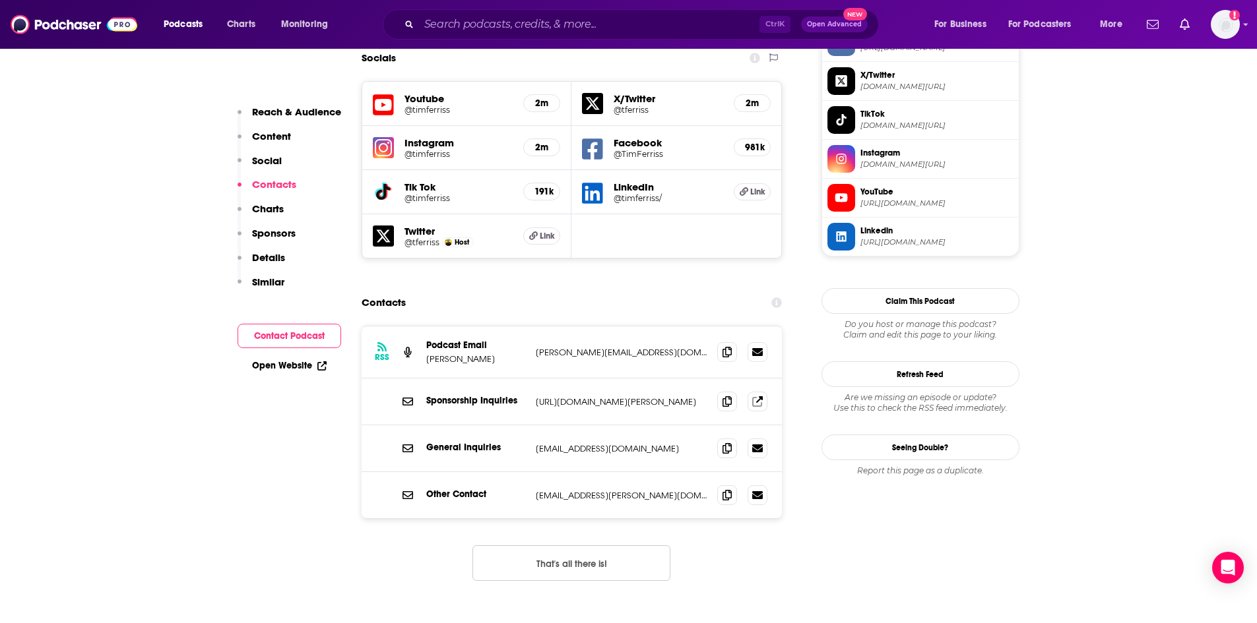
scroll to position [1189, 0]
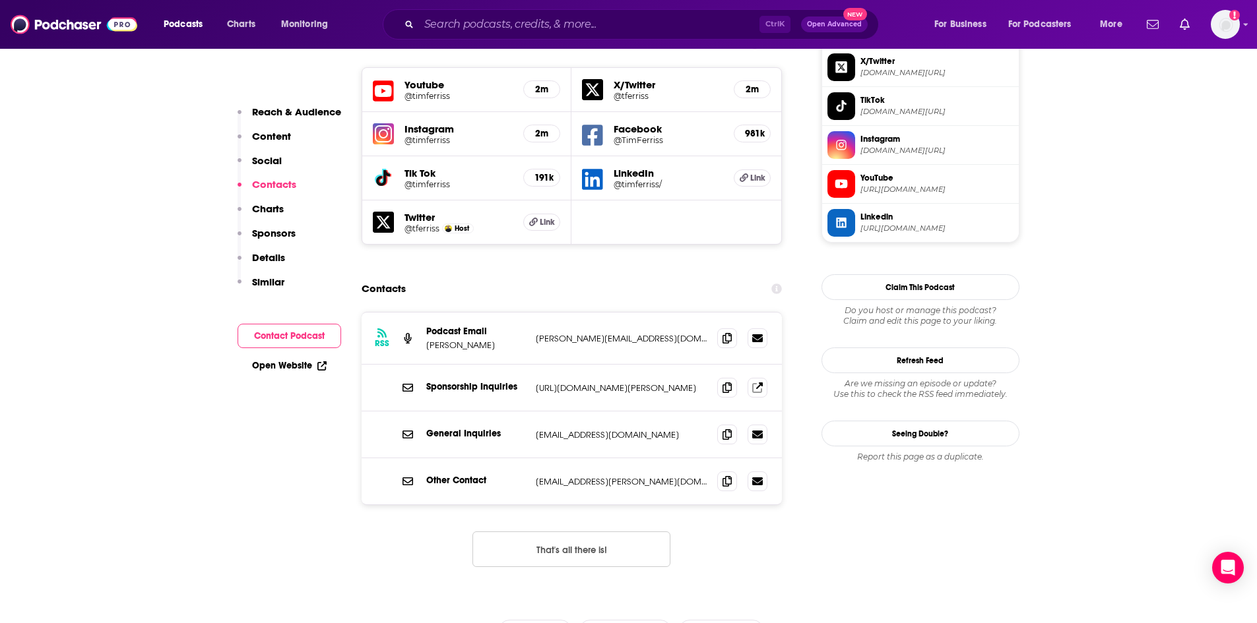
click at [539, 532] on button "That's all there is!" at bounding box center [571, 550] width 198 height 36
click at [486, 18] on input "Search podcasts, credits, & more..." at bounding box center [589, 24] width 340 height 21
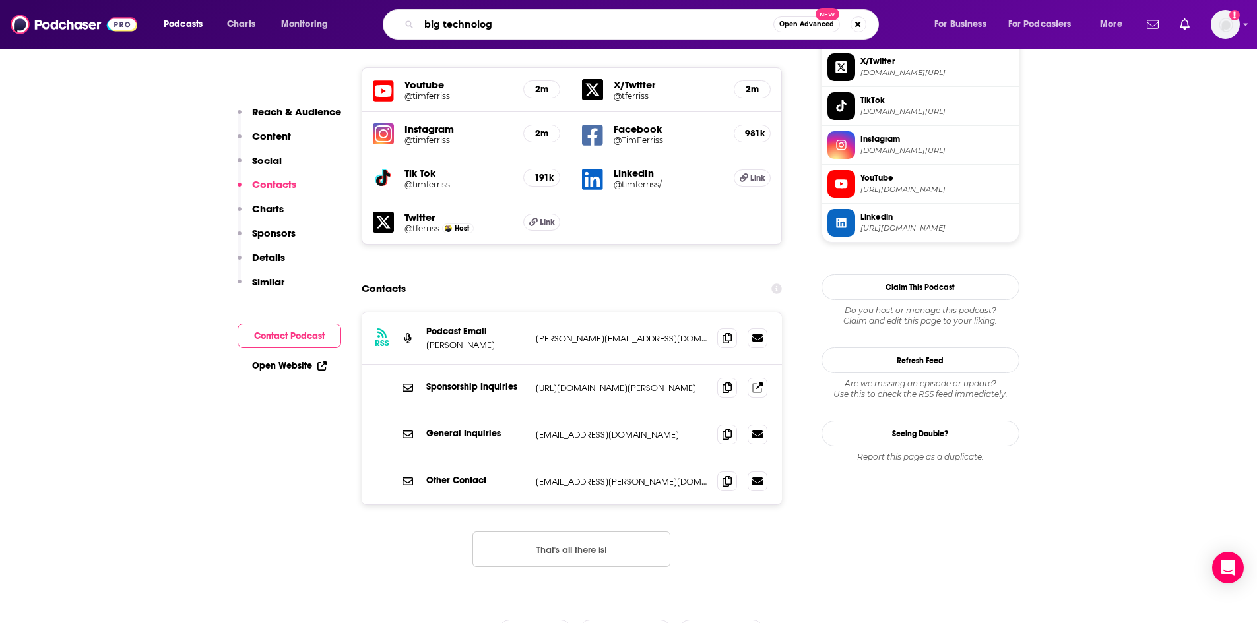
type input "big technology"
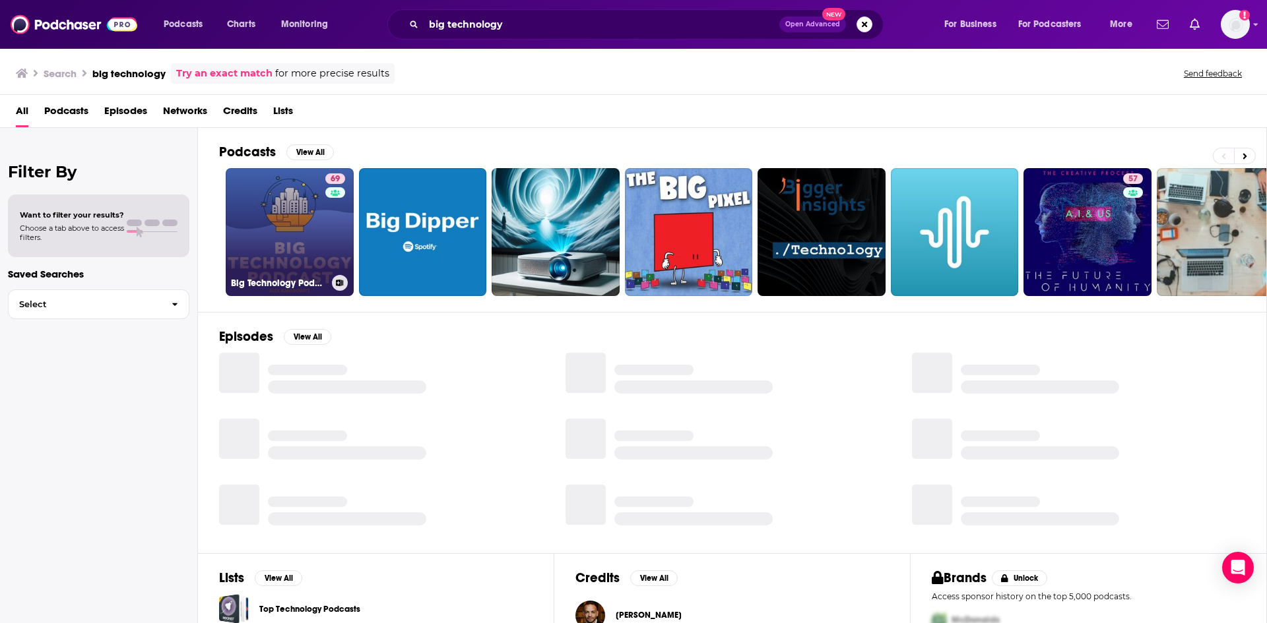
click at [311, 240] on link "69 Big Technology Podcast" at bounding box center [290, 232] width 128 height 128
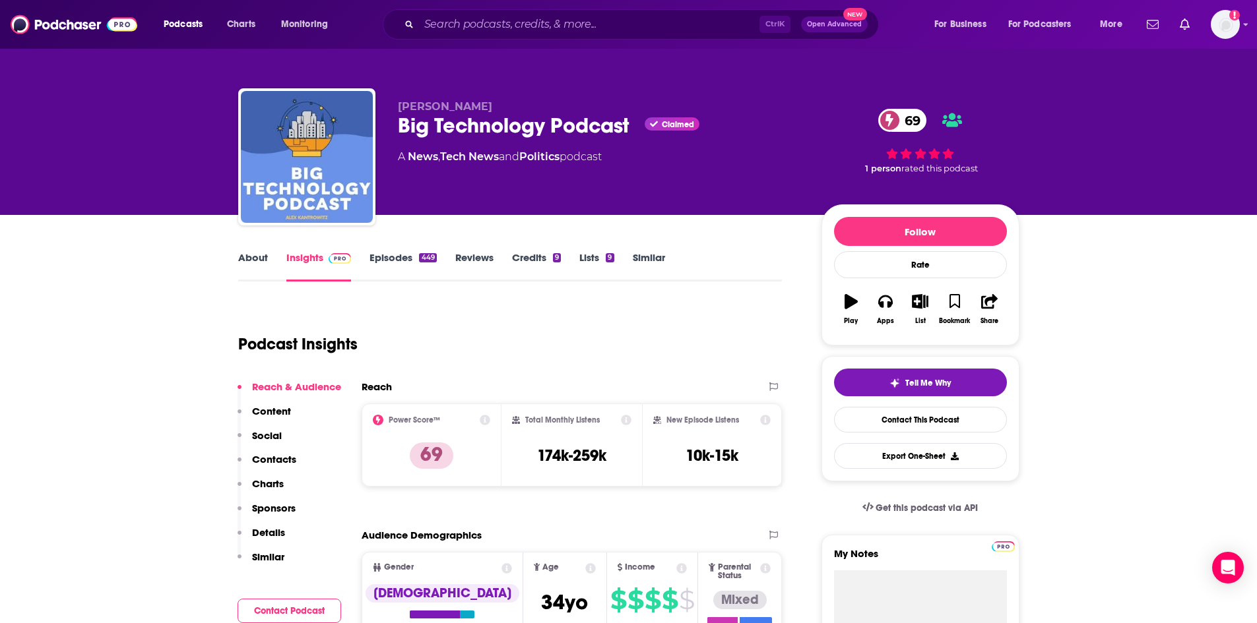
click at [267, 461] on p "Contacts" at bounding box center [274, 459] width 44 height 13
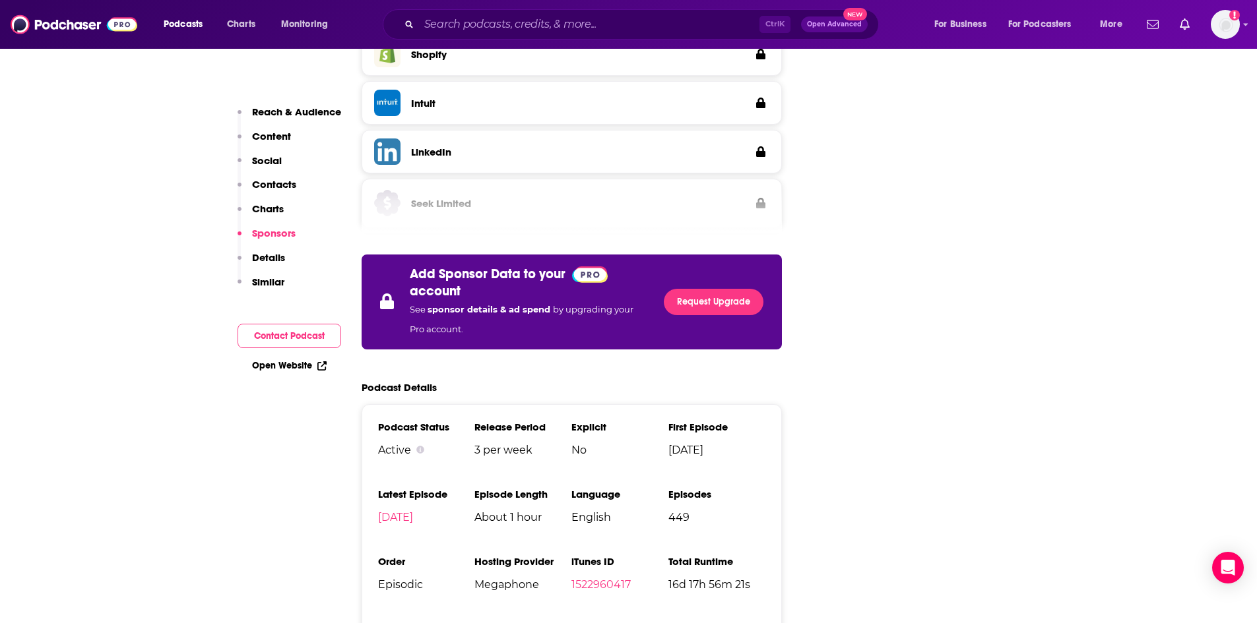
scroll to position [2237, 0]
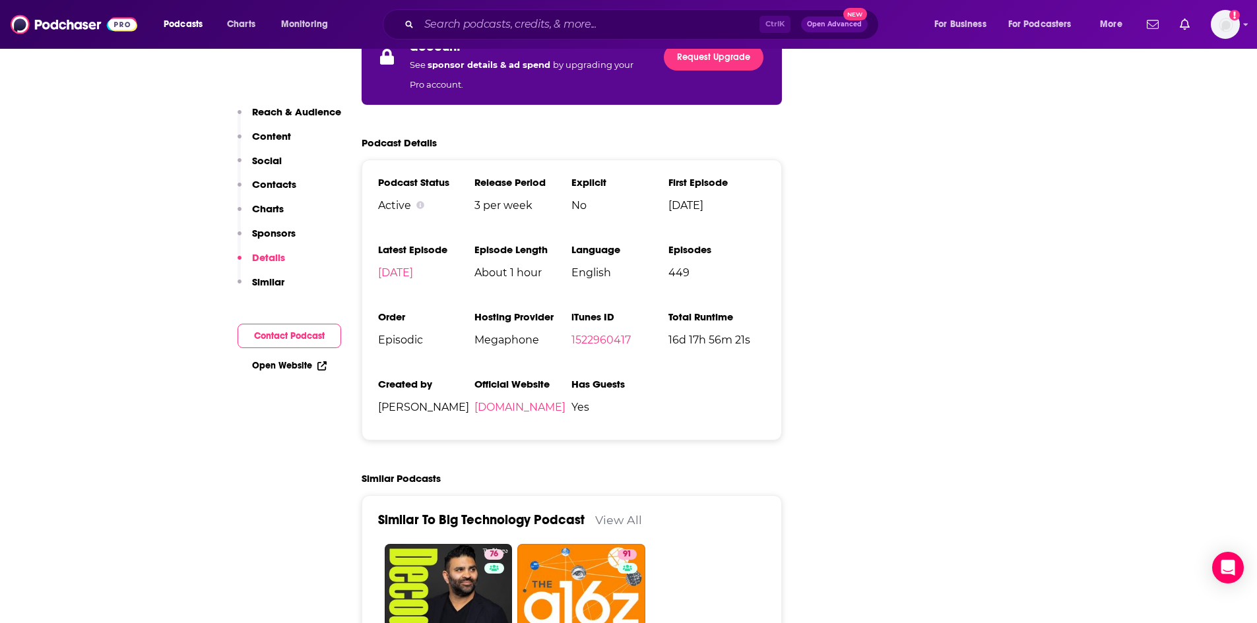
click at [259, 187] on p "Contacts" at bounding box center [274, 184] width 44 height 13
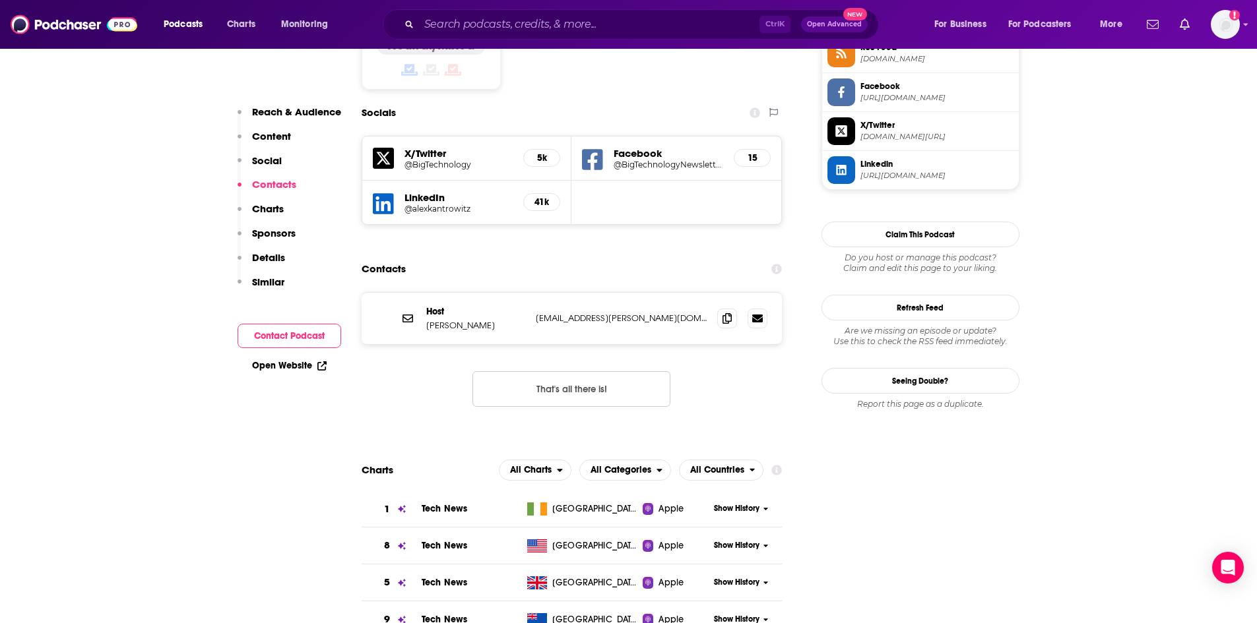
scroll to position [1115, 0]
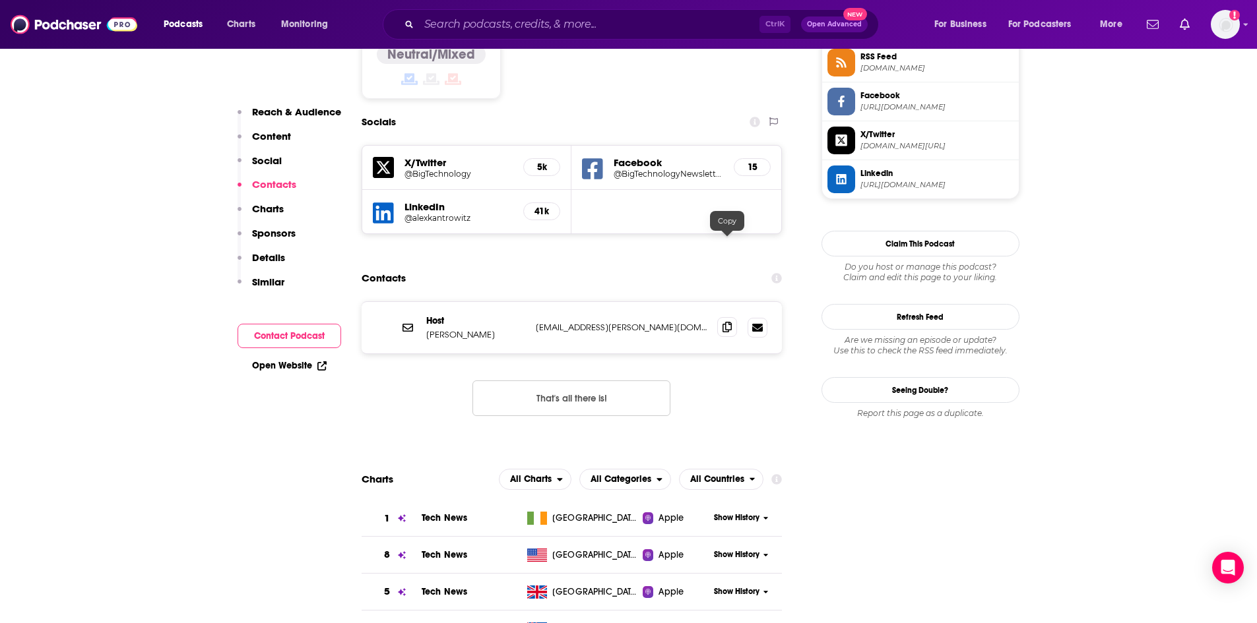
click at [723, 322] on icon at bounding box center [726, 327] width 9 height 11
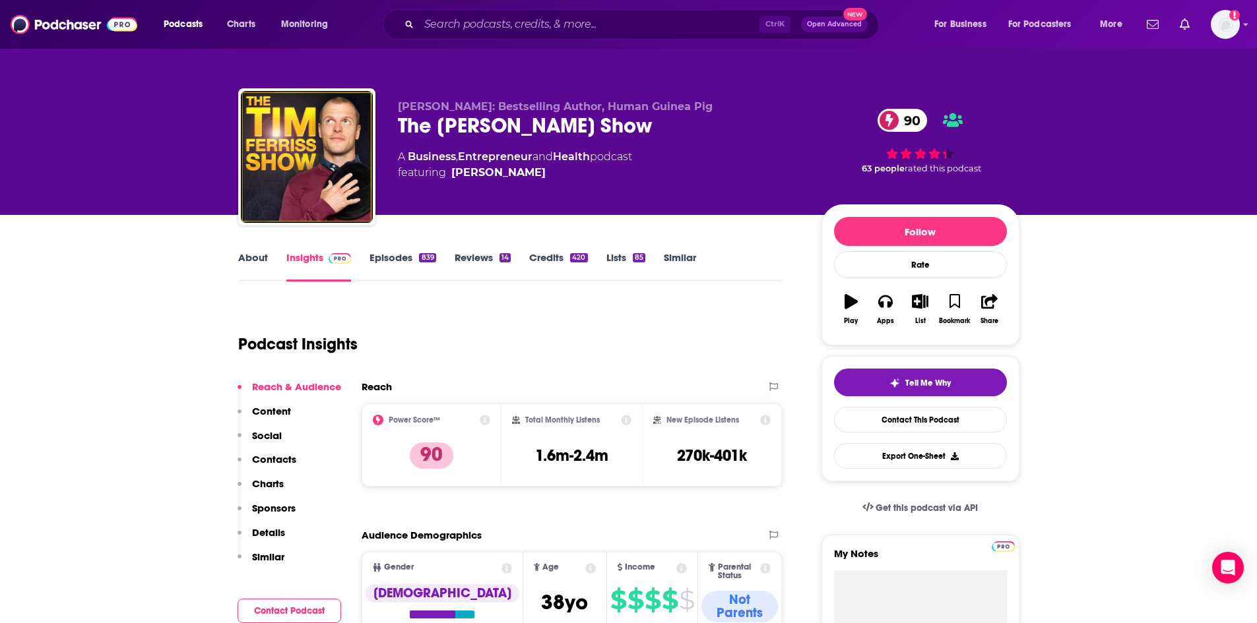
click at [282, 457] on p "Contacts" at bounding box center [274, 459] width 44 height 13
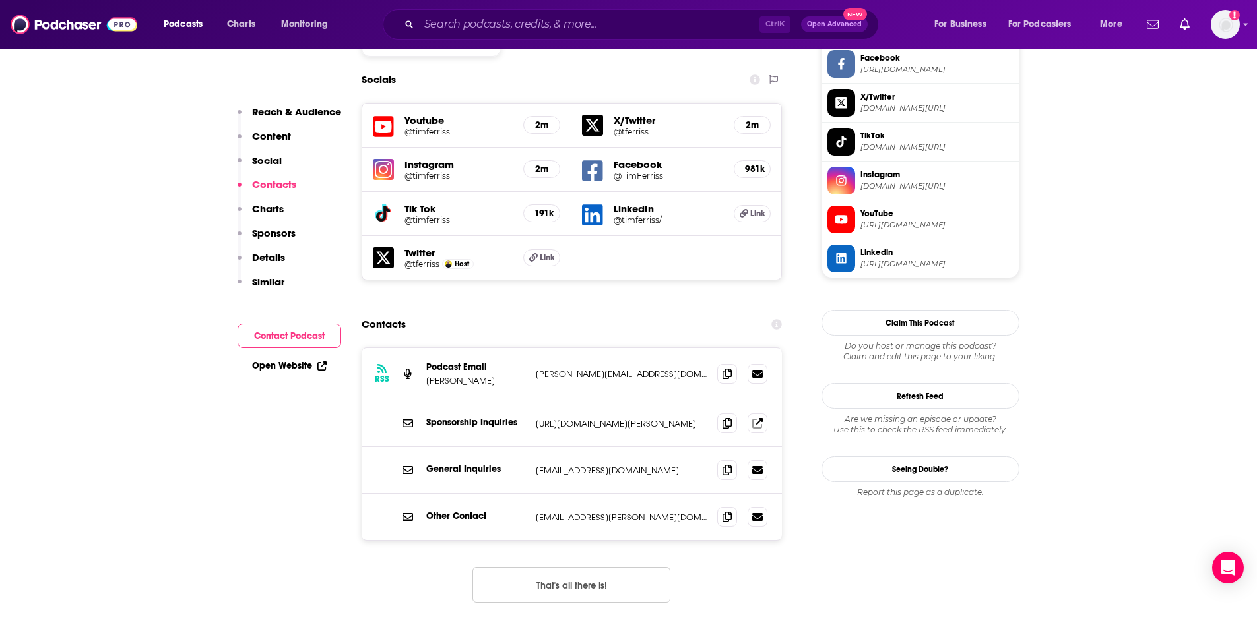
scroll to position [1189, 0]
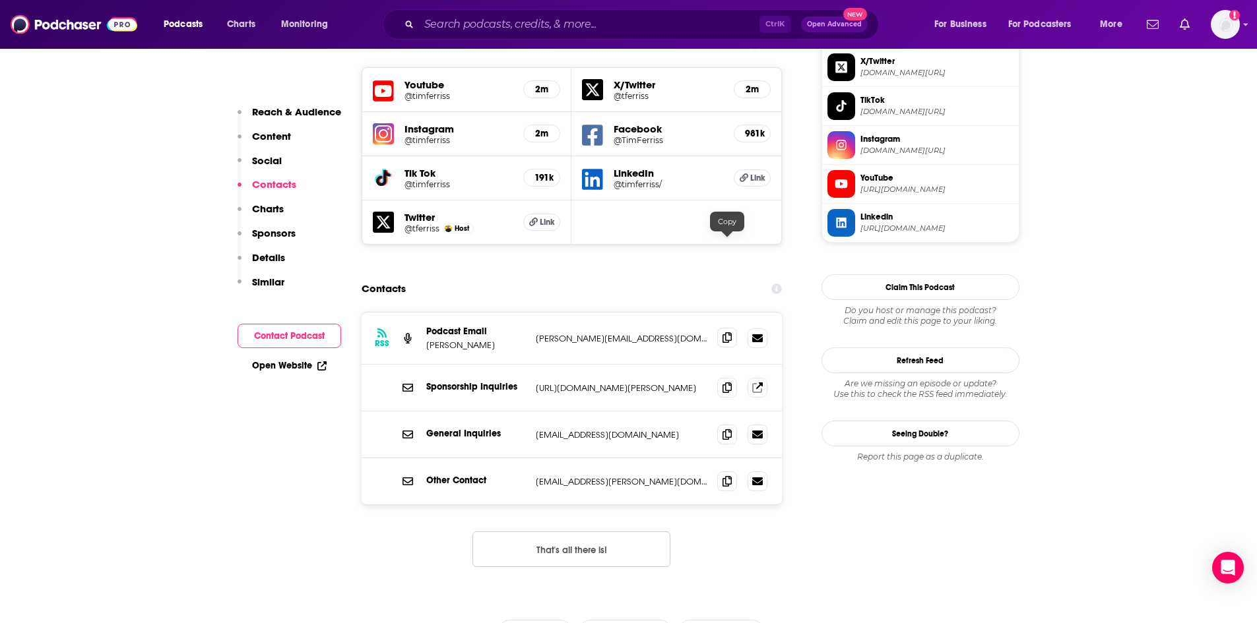
click at [730, 332] on icon at bounding box center [726, 337] width 9 height 11
